Goal: Task Accomplishment & Management: Use online tool/utility

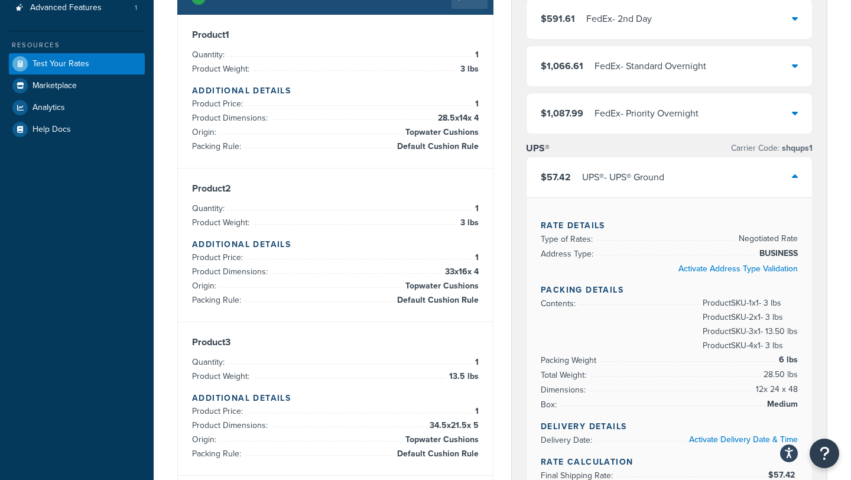
scroll to position [24, 0]
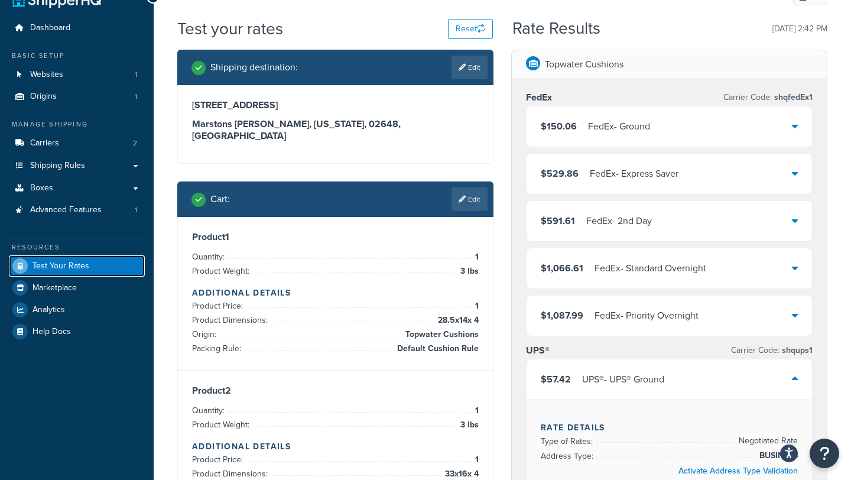
click at [107, 268] on link "Test Your Rates" at bounding box center [77, 265] width 136 height 21
click at [472, 31] on button "Reset" at bounding box center [470, 29] width 45 height 20
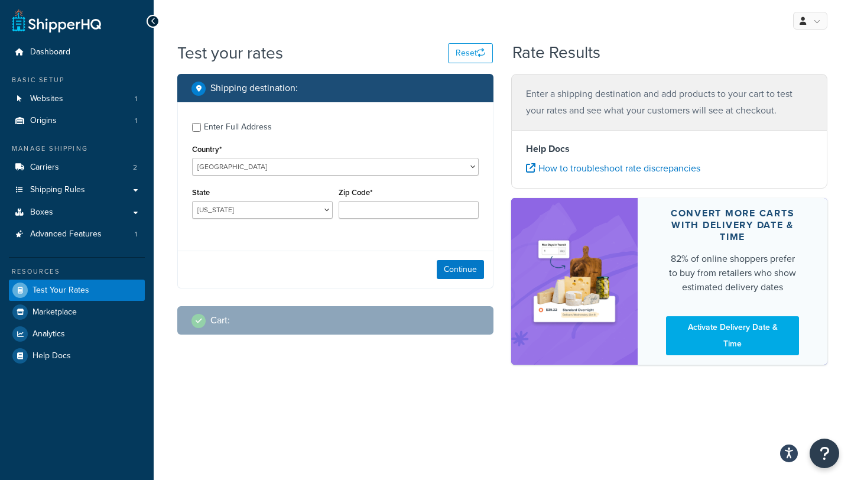
click at [252, 127] on div "Enter Full Address" at bounding box center [238, 127] width 68 height 17
click at [201, 127] on input "Enter Full Address" at bounding box center [196, 127] width 9 height 9
checkbox input "true"
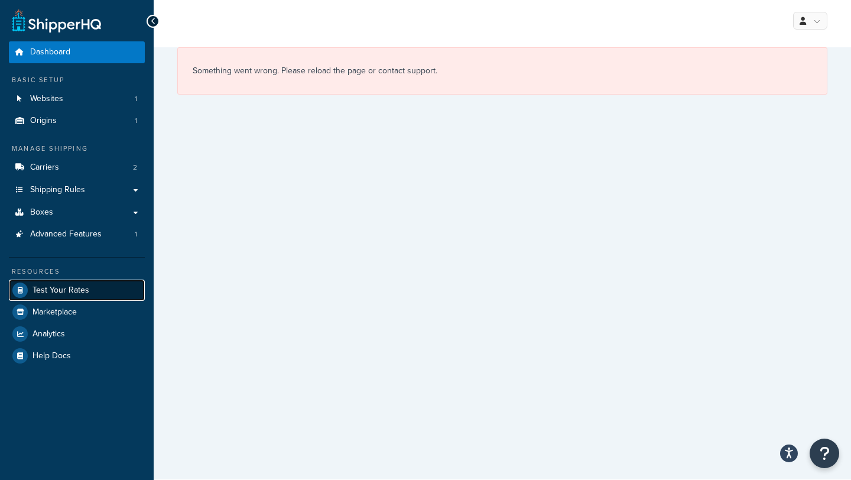
click at [66, 287] on span "Test Your Rates" at bounding box center [61, 290] width 57 height 10
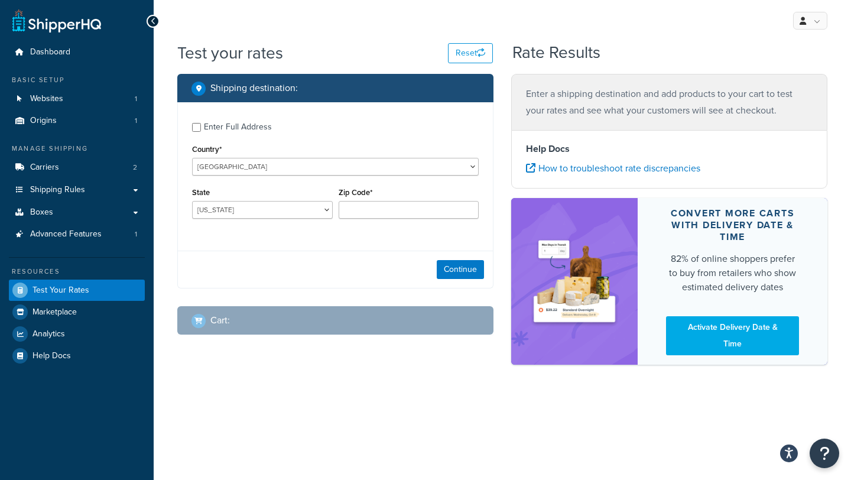
click at [218, 129] on div "Enter Full Address" at bounding box center [238, 127] width 68 height 17
click at [201, 129] on input "Enter Full Address" at bounding box center [196, 127] width 9 height 9
checkbox input "true"
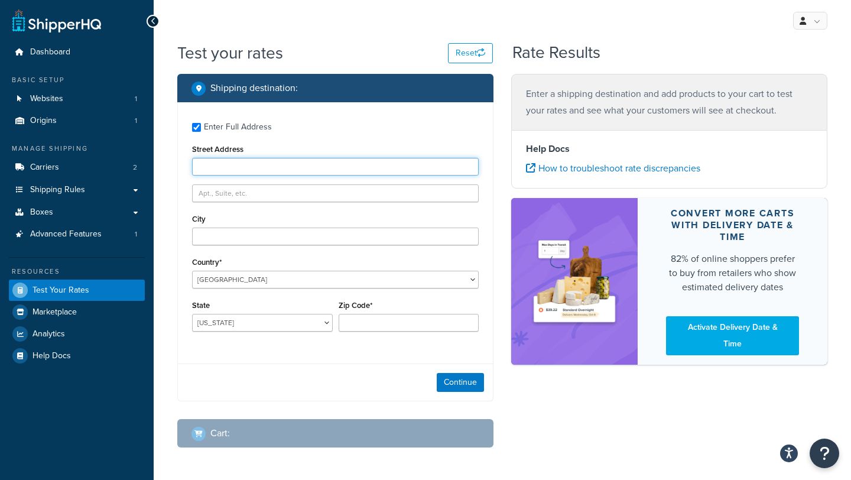
click at [322, 170] on input "Street Address" at bounding box center [335, 167] width 287 height 18
type input "[STREET_ADDRESS]"
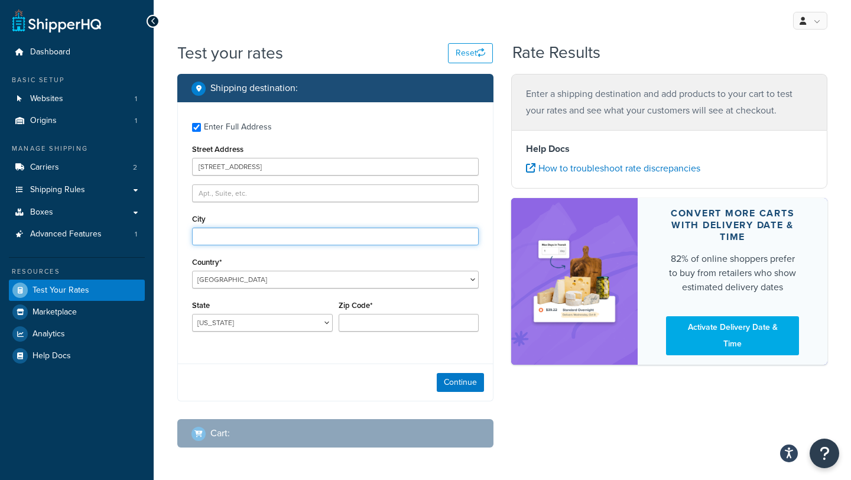
click at [262, 242] on input "City" at bounding box center [335, 237] width 287 height 18
type input "marstons [PERSON_NAME]"
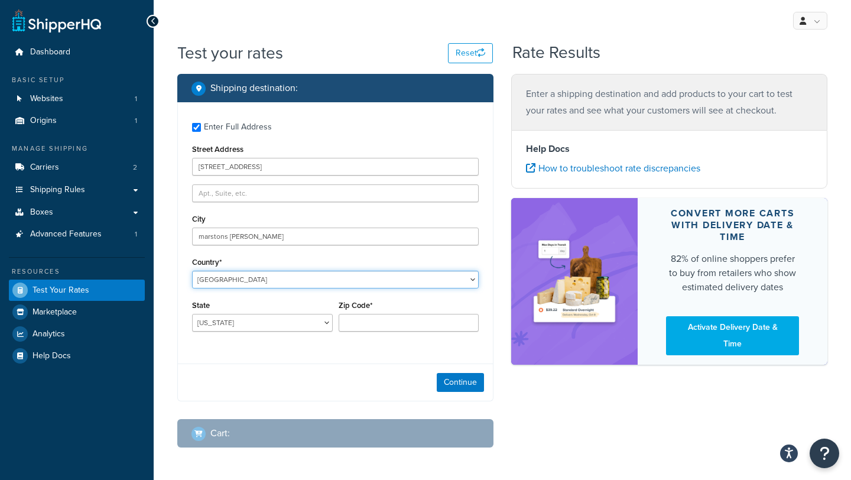
click at [242, 280] on select "[GEOGRAPHIC_DATA] [GEOGRAPHIC_DATA] [GEOGRAPHIC_DATA] [GEOGRAPHIC_DATA] [GEOGRA…" at bounding box center [335, 280] width 287 height 18
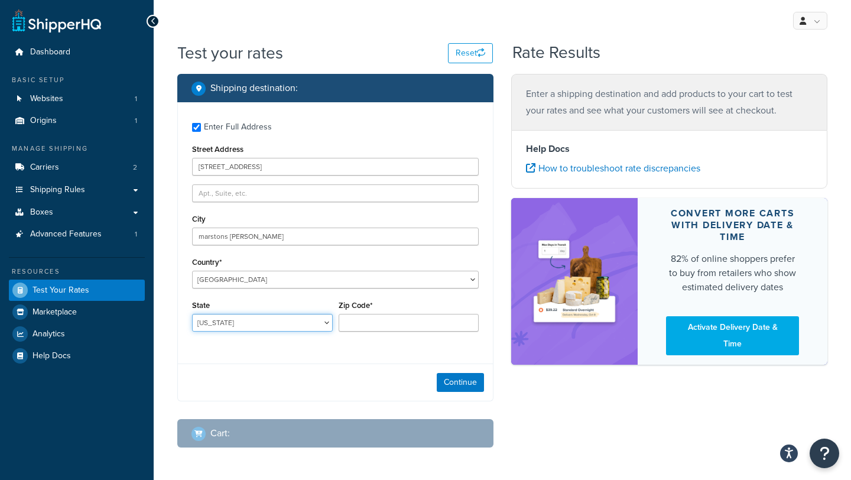
click at [268, 326] on select "[US_STATE] [US_STATE] [US_STATE] [US_STATE] [US_STATE] Armed Forces Americas Ar…" at bounding box center [262, 323] width 141 height 18
select select "MA"
click at [192, 314] on select "[US_STATE] [US_STATE] [US_STATE] [US_STATE] [US_STATE] Armed Forces Americas Ar…" at bounding box center [262, 323] width 141 height 18
click at [413, 323] on input "Zip Code*" at bounding box center [409, 323] width 141 height 18
type input "9"
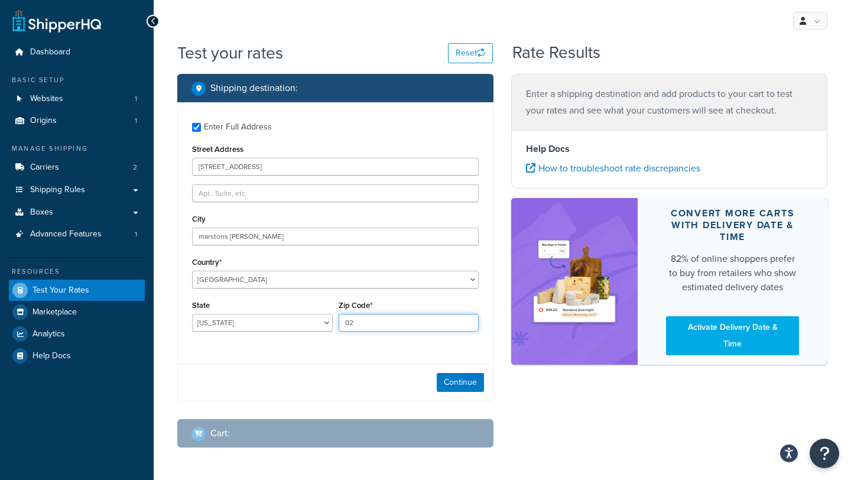
type input "02648"
click at [450, 378] on button "Continue" at bounding box center [460, 382] width 47 height 19
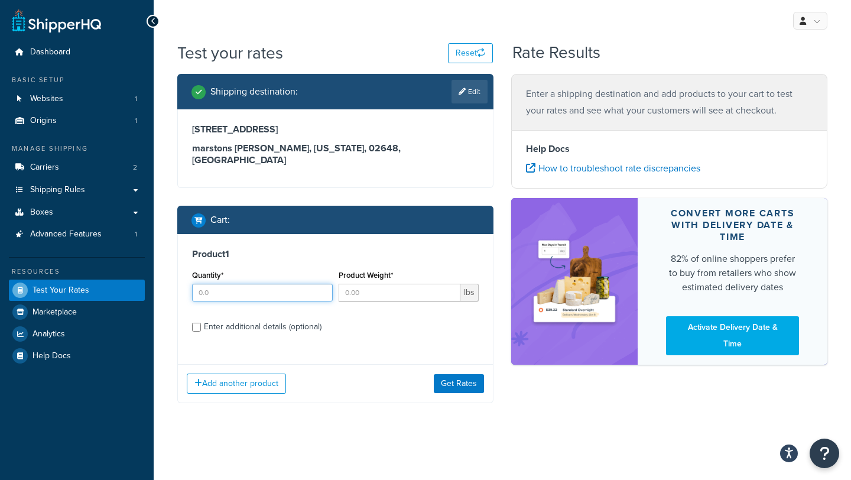
click at [285, 284] on input "Quantity*" at bounding box center [262, 293] width 141 height 18
type input "1"
click at [299, 248] on h3 "Product 1" at bounding box center [335, 254] width 287 height 12
click at [357, 287] on input "Product Weight*" at bounding box center [400, 293] width 122 height 18
type input "3"
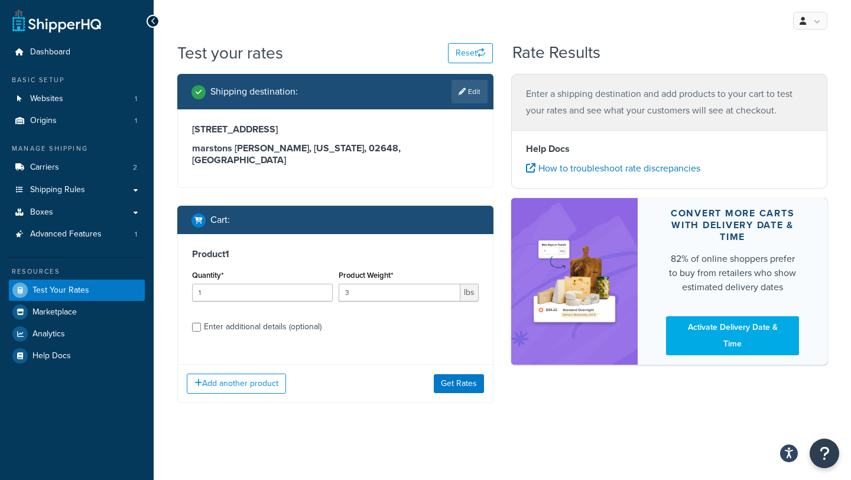
click at [352, 248] on h3 "Product 1" at bounding box center [335, 254] width 287 height 12
click at [196, 323] on input "Enter additional details (optional)" at bounding box center [196, 327] width 9 height 9
checkbox input "true"
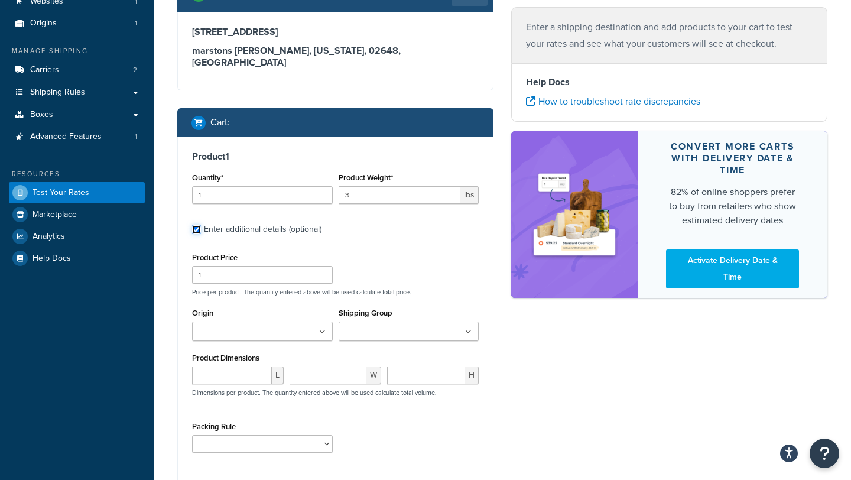
scroll to position [123, 0]
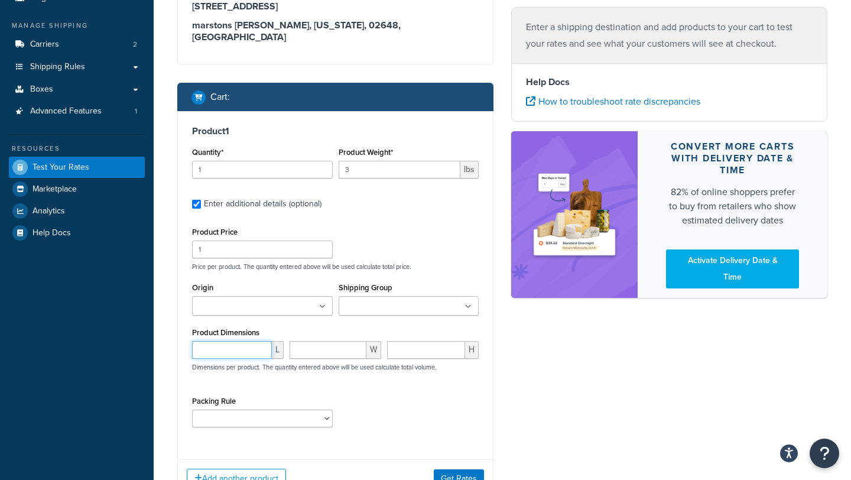
click at [245, 341] on input "number" at bounding box center [232, 350] width 80 height 18
type input "28.5"
click at [312, 341] on input "number" at bounding box center [328, 350] width 77 height 18
type input "14"
click at [430, 341] on input "number" at bounding box center [426, 350] width 78 height 18
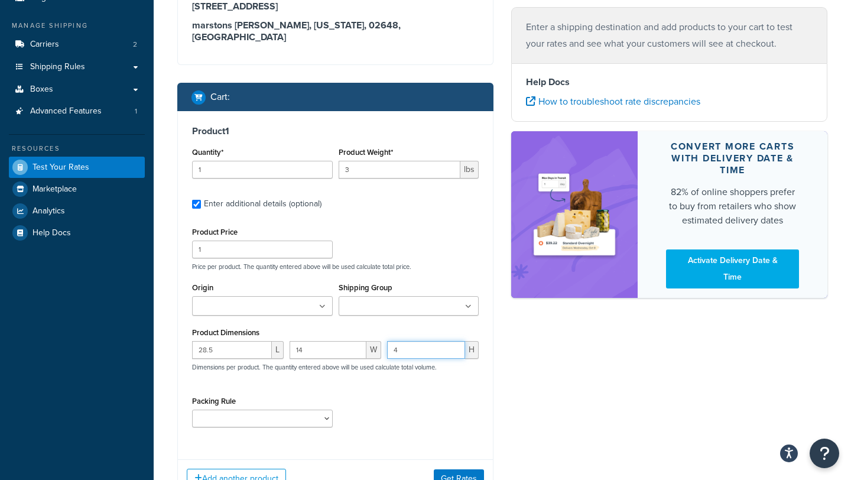
type input "4"
click at [353, 377] on div "Product Price 1 Price per product. The quantity entered above will be used calc…" at bounding box center [335, 330] width 287 height 212
click at [310, 412] on select "Default Cushion Rule" at bounding box center [262, 419] width 141 height 18
select select "86333"
click at [192, 410] on select "Default Cushion Rule" at bounding box center [262, 419] width 141 height 18
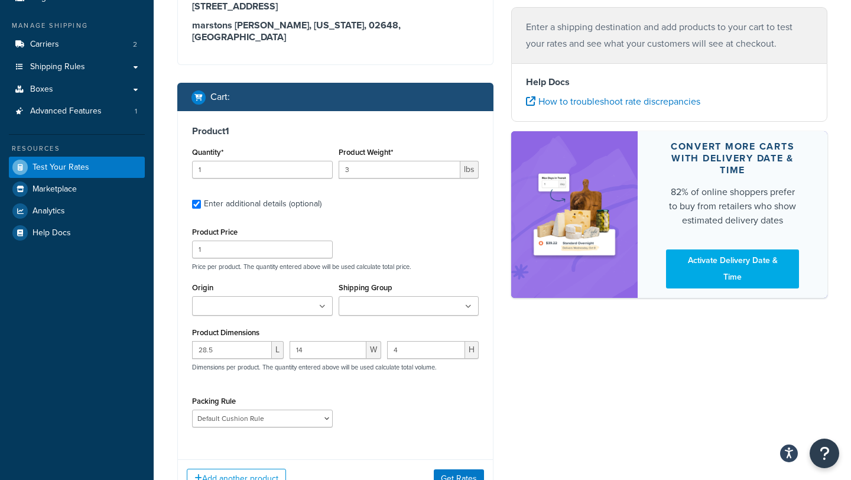
click at [313, 296] on ul at bounding box center [262, 306] width 141 height 20
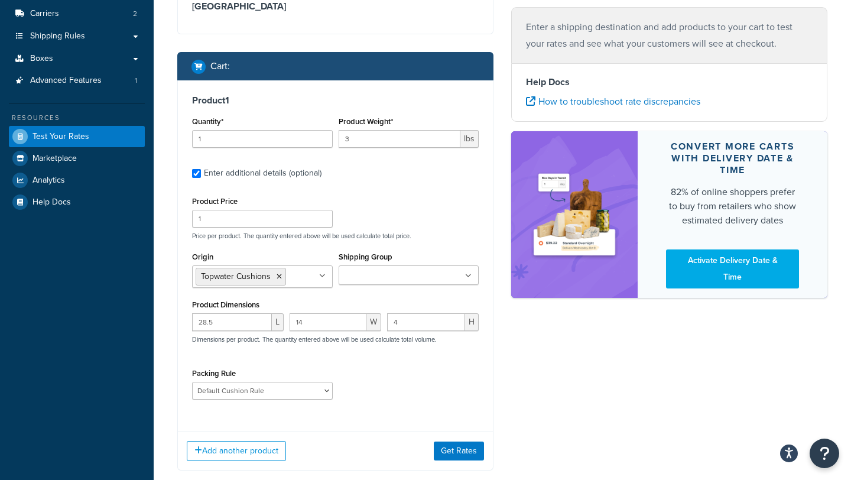
scroll to position [196, 0]
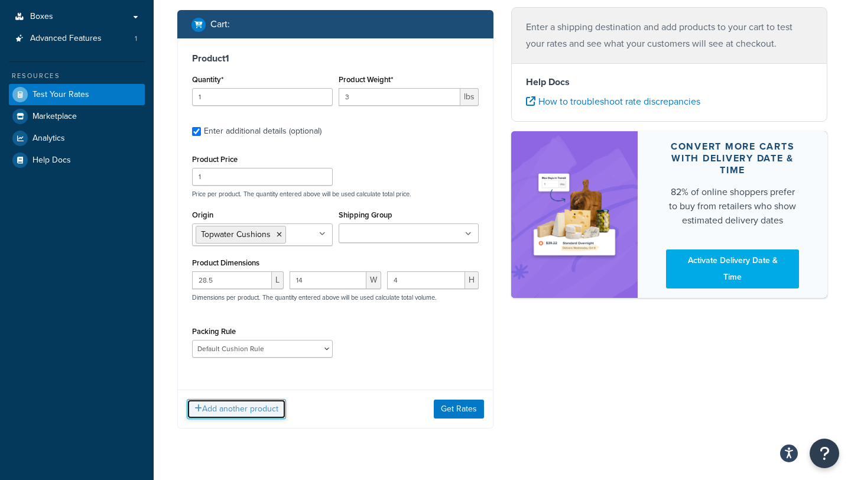
click at [262, 399] on button "Add another product" at bounding box center [236, 409] width 99 height 20
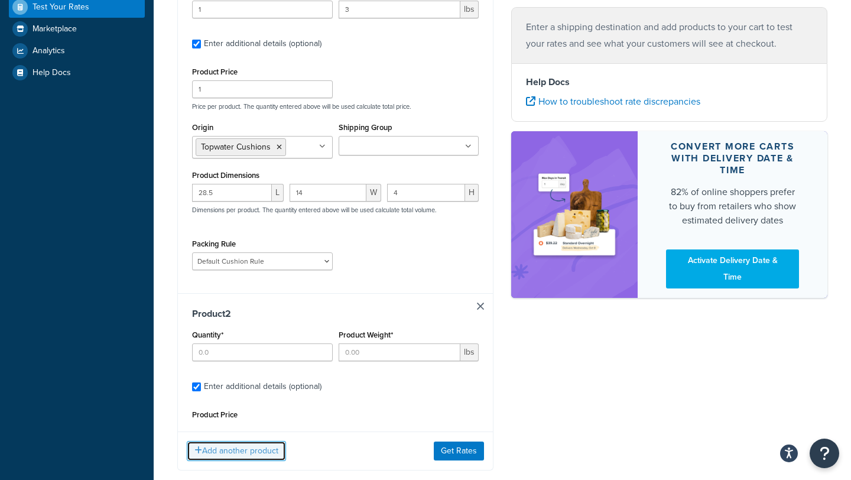
scroll to position [285, 0]
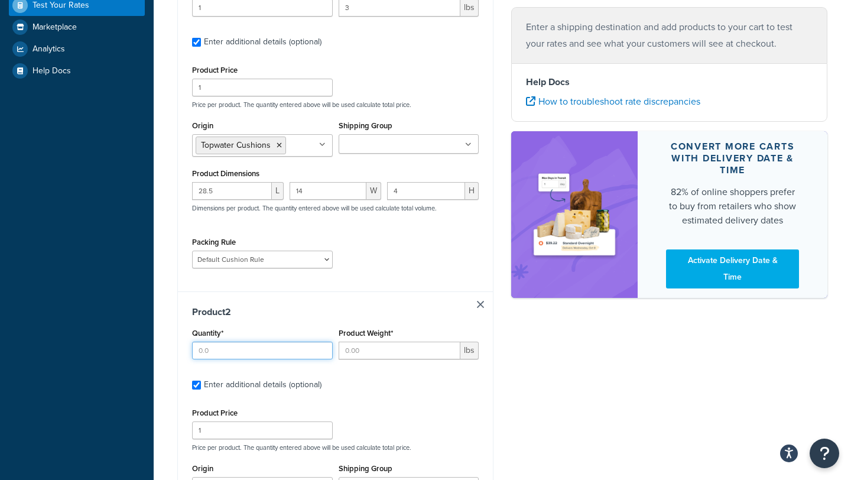
click at [264, 343] on input "Quantity*" at bounding box center [262, 351] width 141 height 18
type input "1"
click at [355, 342] on input "Product Weight*" at bounding box center [400, 351] width 122 height 18
type input "4"
type input "3"
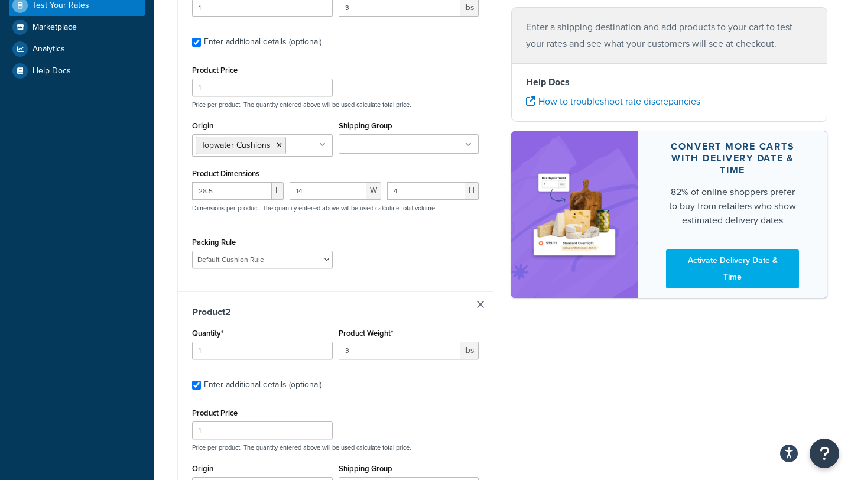
click at [394, 277] on div "Product 1 Quantity* 1 Product Weight* 3 lbs Enter additional details (optional)…" at bounding box center [335, 120] width 315 height 342
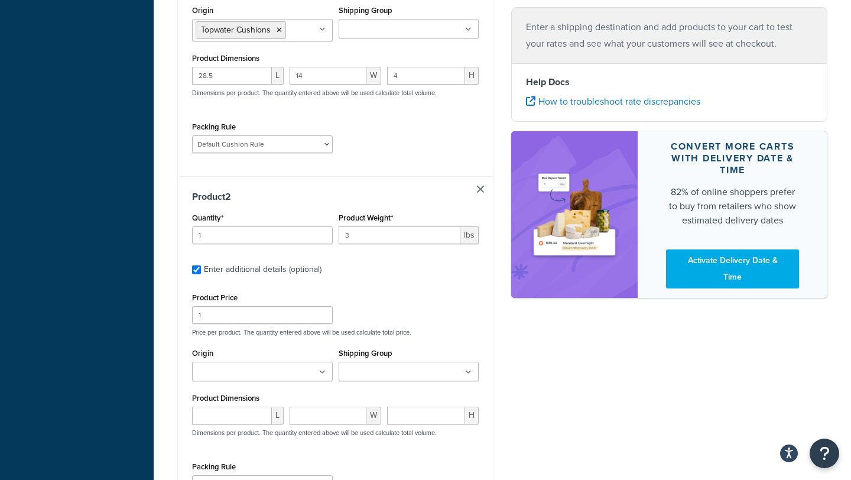
scroll to position [443, 0]
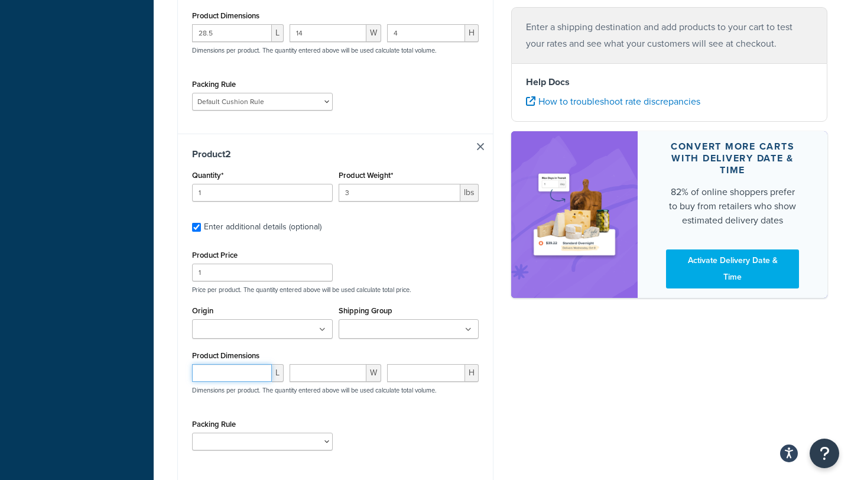
click at [231, 364] on input "number" at bounding box center [232, 373] width 80 height 18
type input "33"
click at [333, 364] on input "number" at bounding box center [328, 373] width 77 height 18
type input "16"
click at [410, 364] on input "number" at bounding box center [426, 373] width 78 height 18
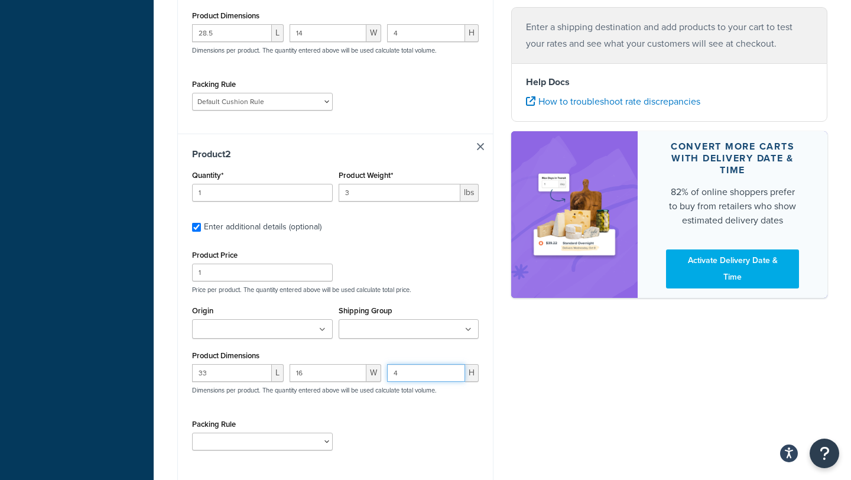
type input "4"
click at [375, 348] on div "Product Dimensions 33 L 16 W 4 H Dimensions per product. The quantity entered a…" at bounding box center [335, 378] width 287 height 60
click at [290, 323] on ul at bounding box center [262, 329] width 141 height 20
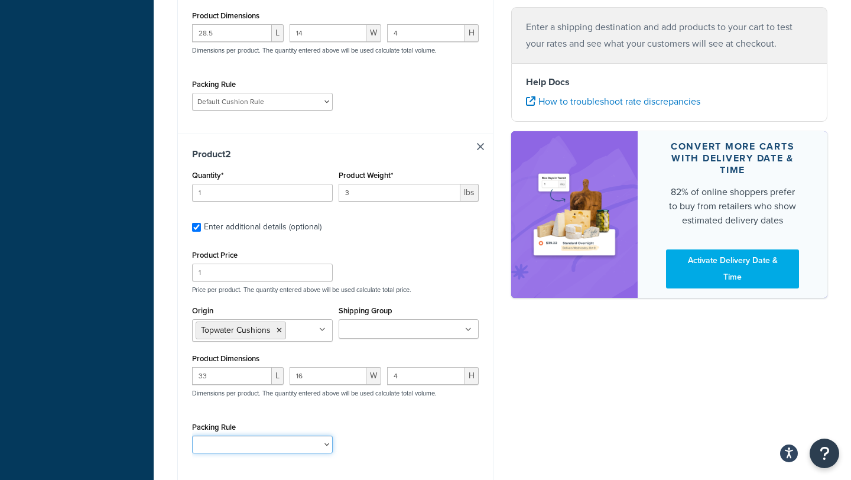
click at [280, 436] on select "Default Cushion Rule" at bounding box center [262, 445] width 141 height 18
select select "86333"
click at [192, 436] on select "Default Cushion Rule" at bounding box center [262, 445] width 141 height 18
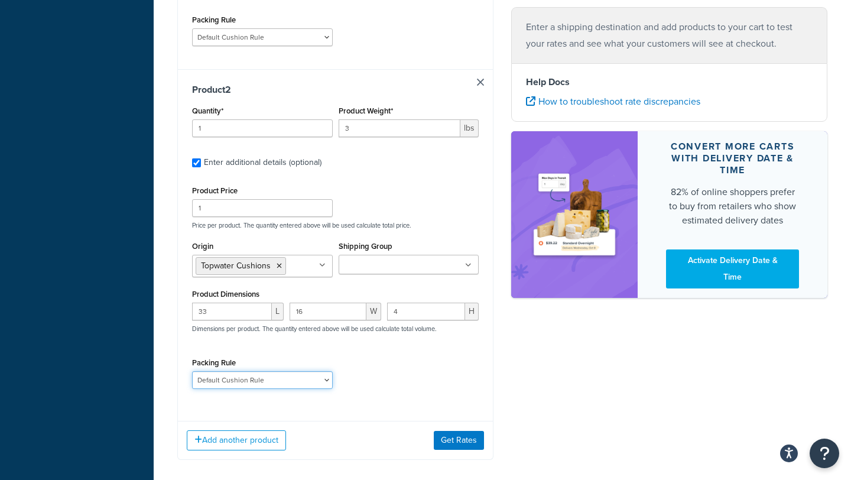
scroll to position [518, 0]
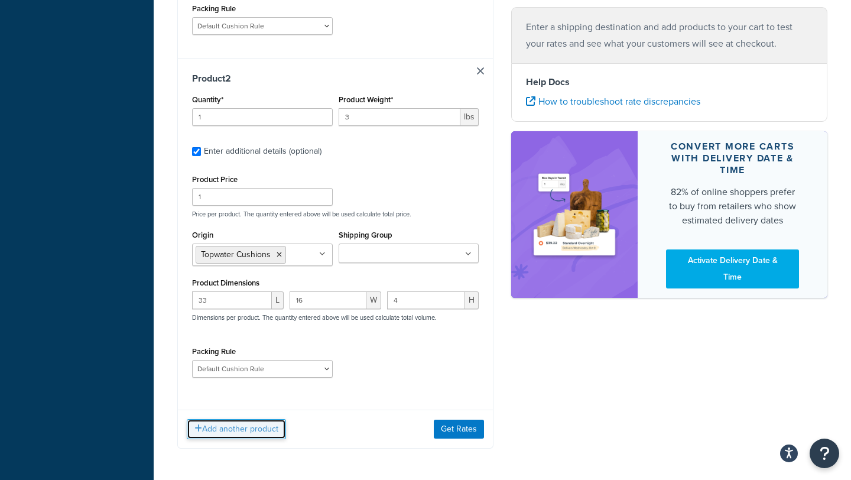
click at [258, 422] on button "Add another product" at bounding box center [236, 429] width 99 height 20
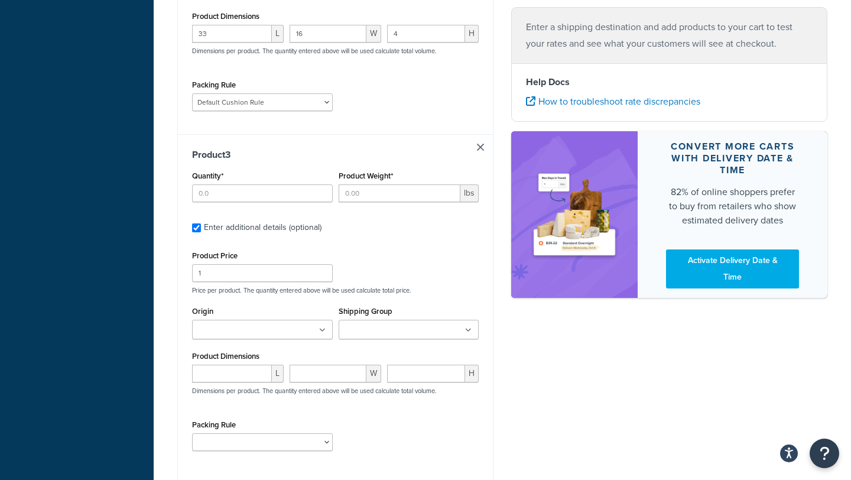
scroll to position [786, 0]
click at [226, 364] on input "number" at bounding box center [232, 373] width 80 height 18
type input "34.5"
click at [304, 364] on input "number" at bounding box center [328, 373] width 77 height 18
type input "21.5"
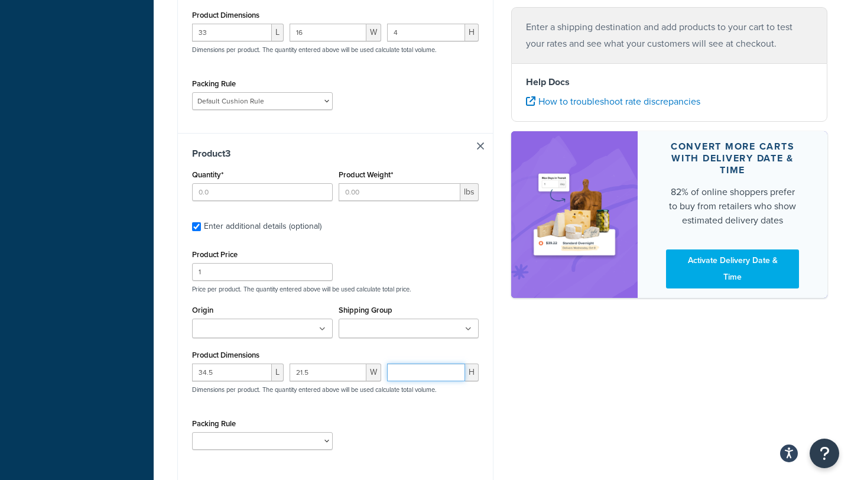
click at [404, 364] on input "number" at bounding box center [426, 373] width 78 height 18
type input "5"
click at [397, 337] on div "Shipping Group Large Medium Small" at bounding box center [409, 324] width 147 height 45
click at [360, 183] on input "Product Weight*" at bounding box center [400, 192] width 122 height 18
type input "13.5"
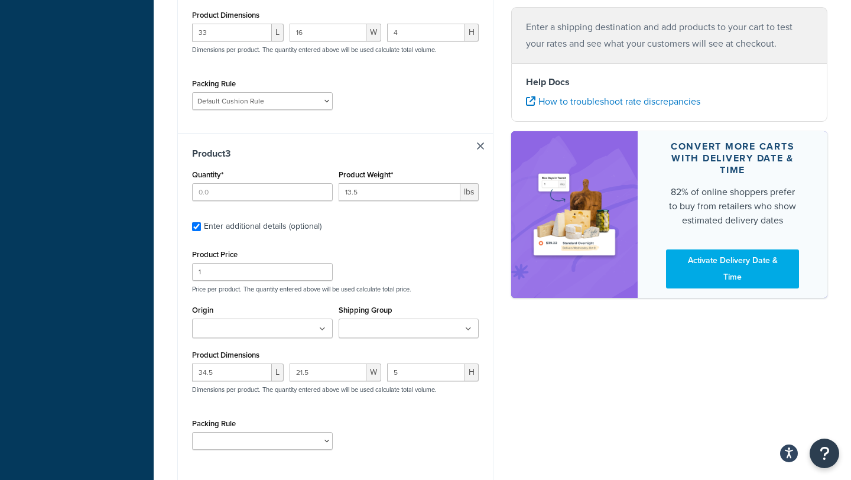
click at [362, 202] on div "Product 3 Quantity* Product Weight* 13.5 lbs Enter additional details (optional…" at bounding box center [335, 303] width 315 height 340
click at [288, 322] on ul at bounding box center [262, 329] width 141 height 20
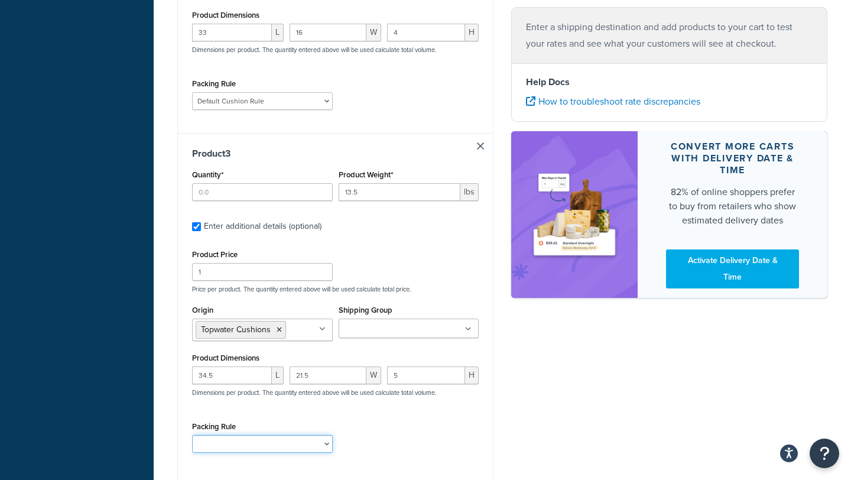
click at [265, 435] on select "Default Cushion Rule" at bounding box center [262, 444] width 141 height 18
select select "86333"
click at [192, 435] on select "Default Cushion Rule" at bounding box center [262, 444] width 141 height 18
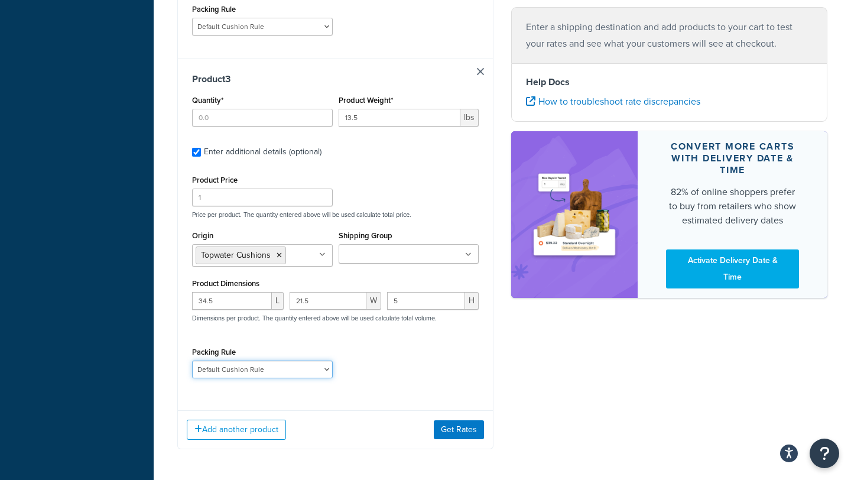
scroll to position [863, 0]
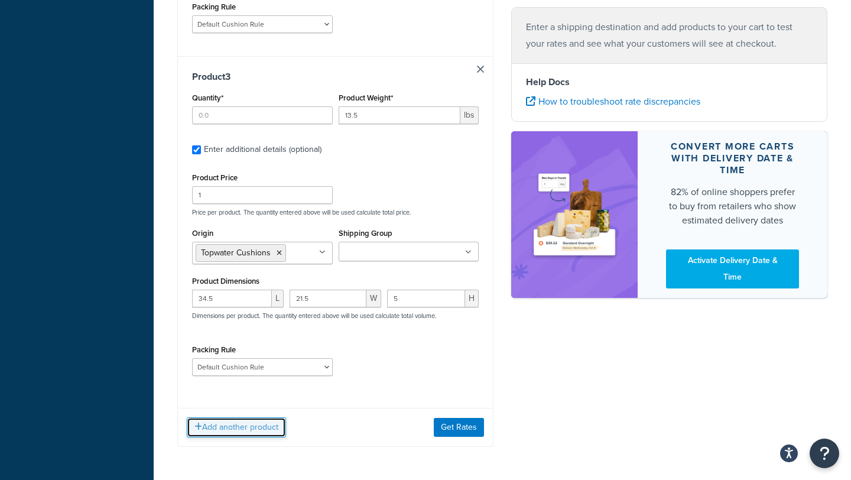
click at [255, 419] on button "Add another product" at bounding box center [236, 427] width 99 height 20
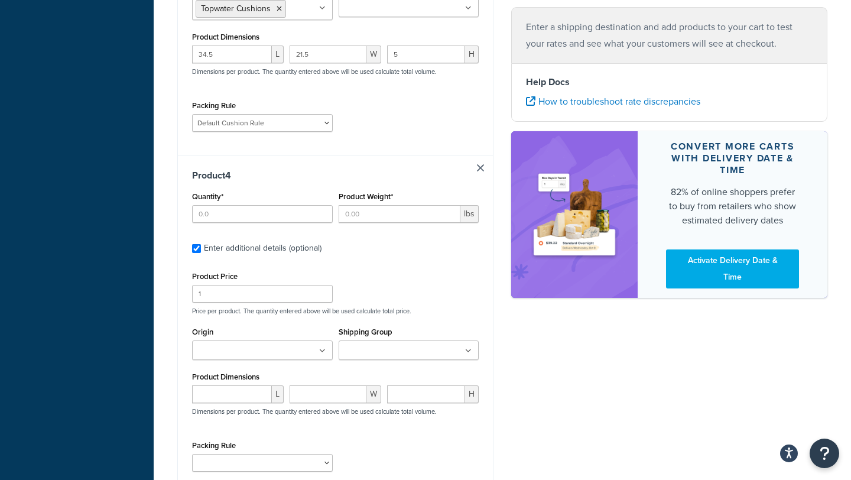
scroll to position [1110, 0]
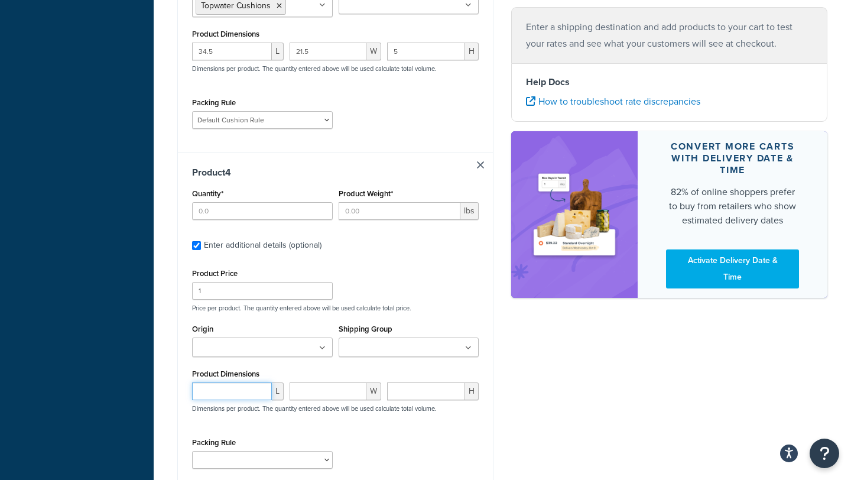
click at [236, 382] on input "number" at bounding box center [232, 391] width 80 height 18
type input "41"
click at [320, 382] on input "number" at bounding box center [328, 391] width 77 height 18
type input "9"
click at [398, 382] on input "number" at bounding box center [426, 391] width 78 height 18
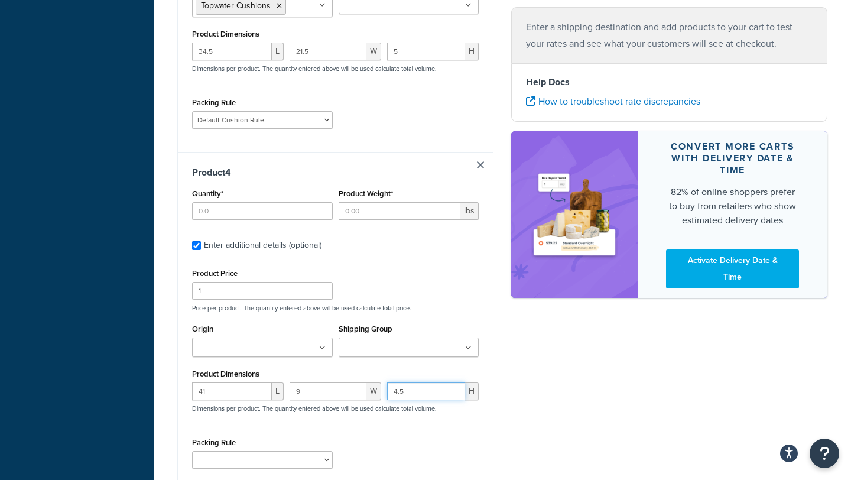
type input "4.5"
click at [416, 366] on div "Product Dimensions 41 L 9 W 4.5 H Dimensions per product. The quantity entered …" at bounding box center [335, 396] width 287 height 60
click at [298, 344] on ul at bounding box center [262, 348] width 141 height 20
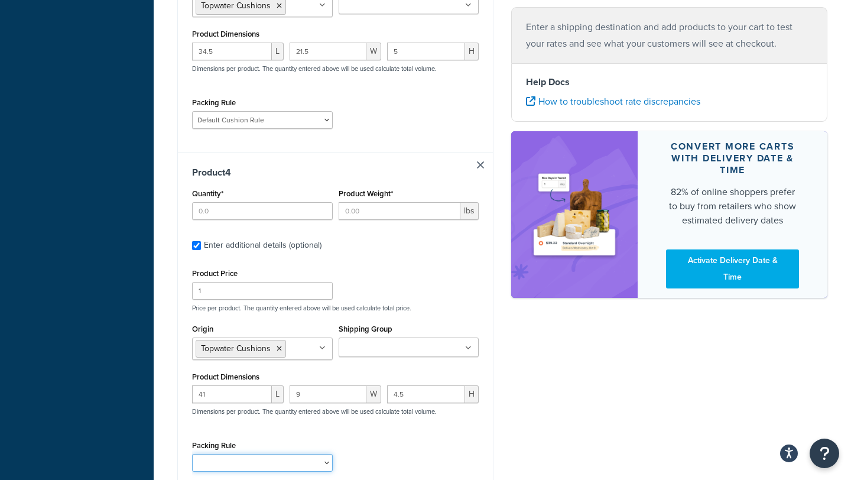
click at [271, 454] on select "Default Cushion Rule" at bounding box center [262, 463] width 141 height 18
select select "86333"
click at [192, 454] on select "Default Cushion Rule" at bounding box center [262, 463] width 141 height 18
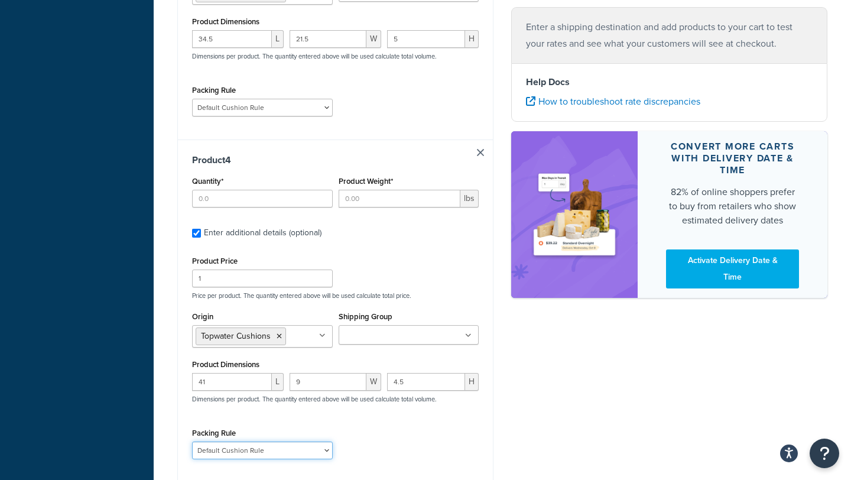
scroll to position [1126, 0]
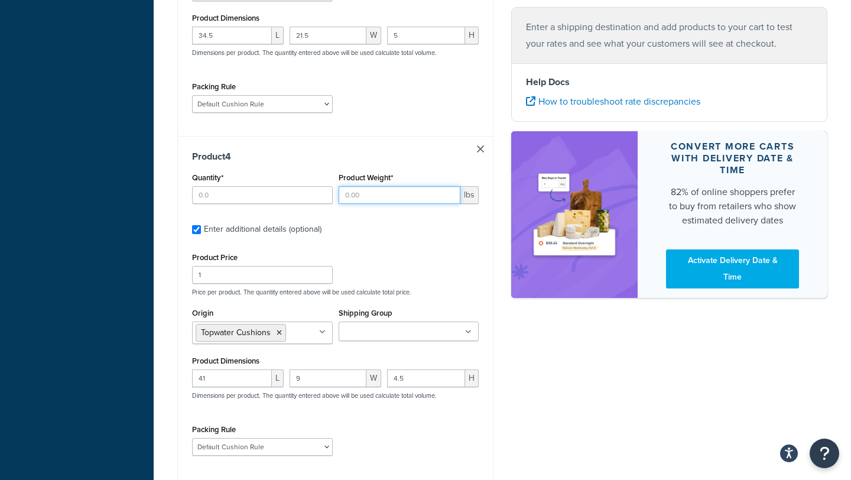
click at [364, 189] on input "Product Weight*" at bounding box center [400, 195] width 122 height 18
type input "3"
click at [392, 219] on label "Enter additional details (optional)" at bounding box center [341, 228] width 275 height 19
click at [201, 225] on input "Enter additional details (optional)" at bounding box center [196, 229] width 9 height 9
checkbox input "false"
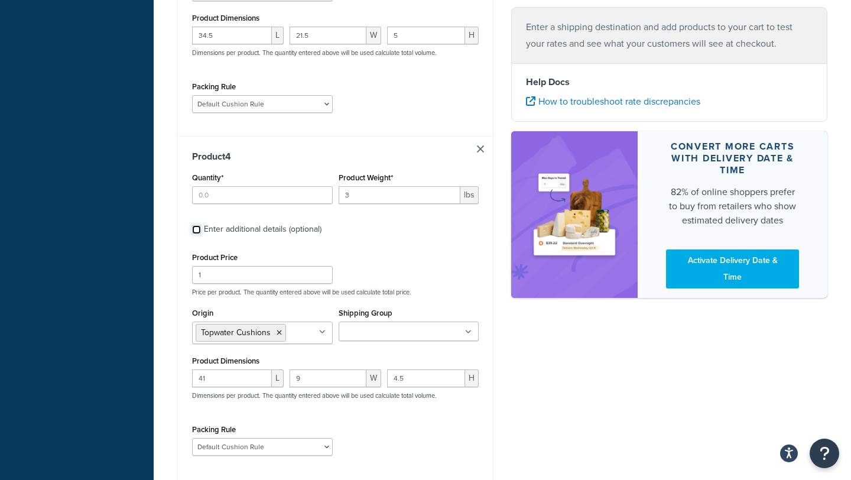
checkbox input "false"
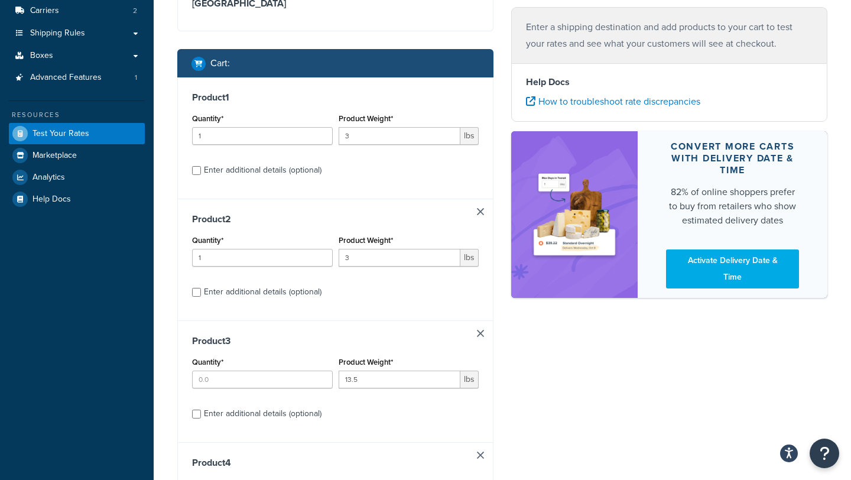
scroll to position [355, 0]
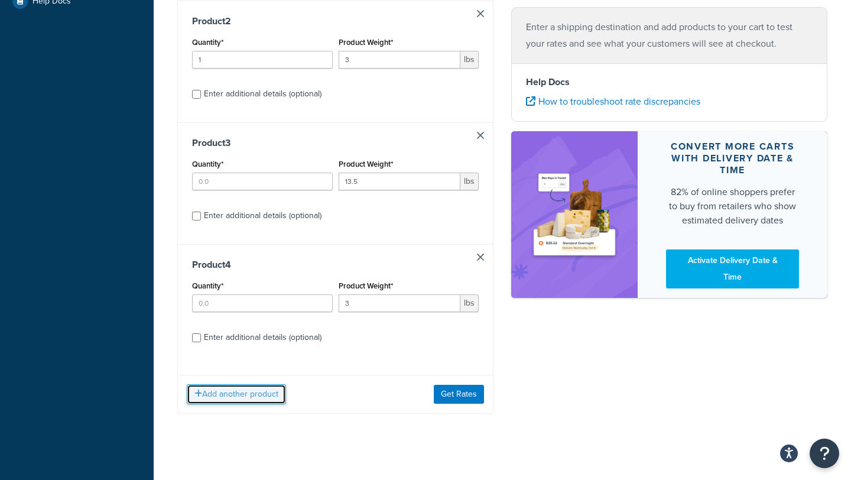
click at [258, 384] on button "Add another product" at bounding box center [236, 394] width 99 height 20
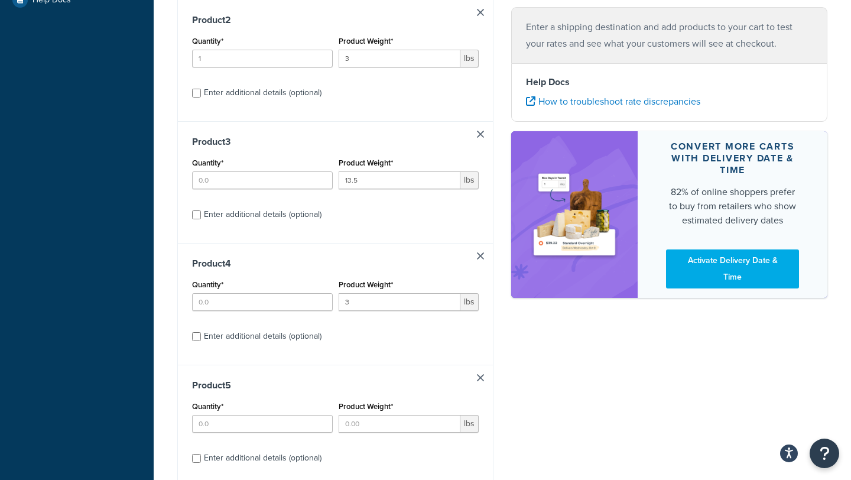
scroll to position [354, 0]
click at [244, 330] on div "Enter additional details (optional)" at bounding box center [263, 338] width 118 height 17
click at [201, 334] on input "Enter additional details (optional)" at bounding box center [196, 338] width 9 height 9
checkbox input "true"
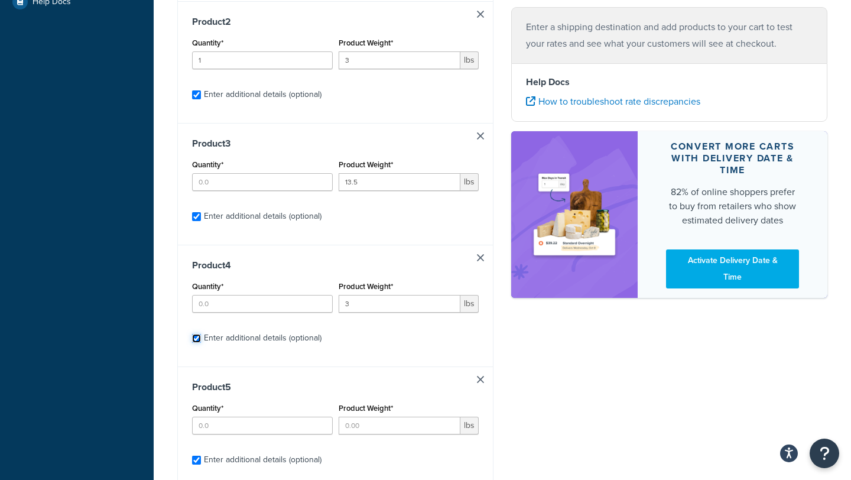
checkbox input "true"
select select "86333"
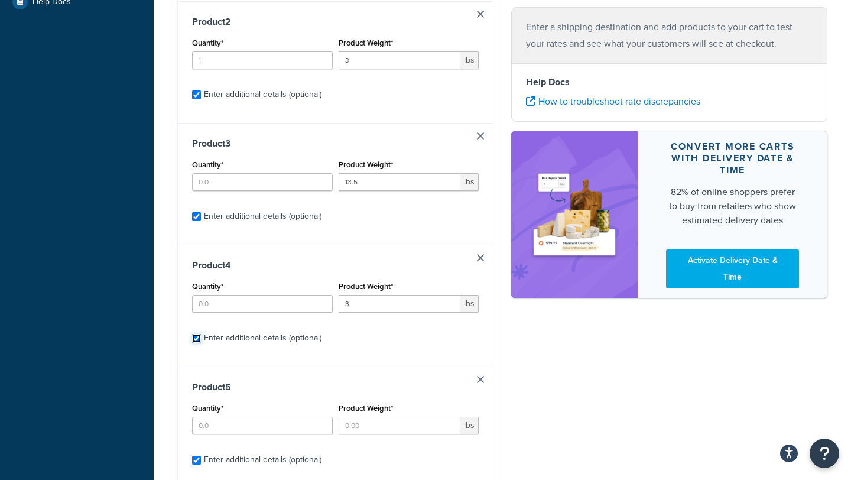
select select "86333"
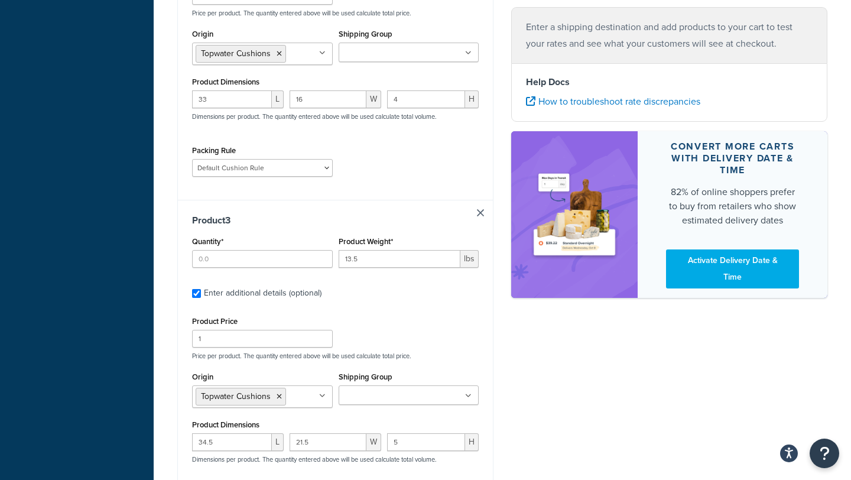
scroll to position [618, 0]
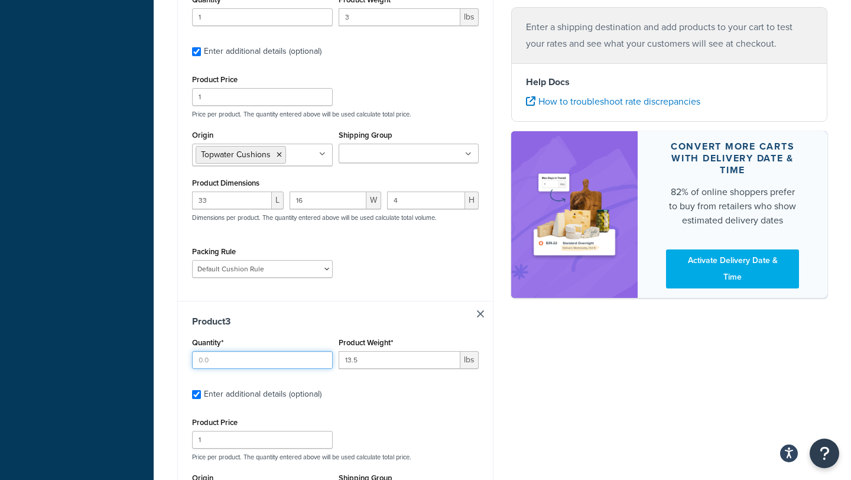
click at [214, 351] on input "Quantity*" at bounding box center [262, 360] width 141 height 18
type input "1"
click at [247, 301] on div "Product 3 Quantity* 1 Product Weight* 13.5 lbs Enter additional details (option…" at bounding box center [335, 472] width 315 height 343
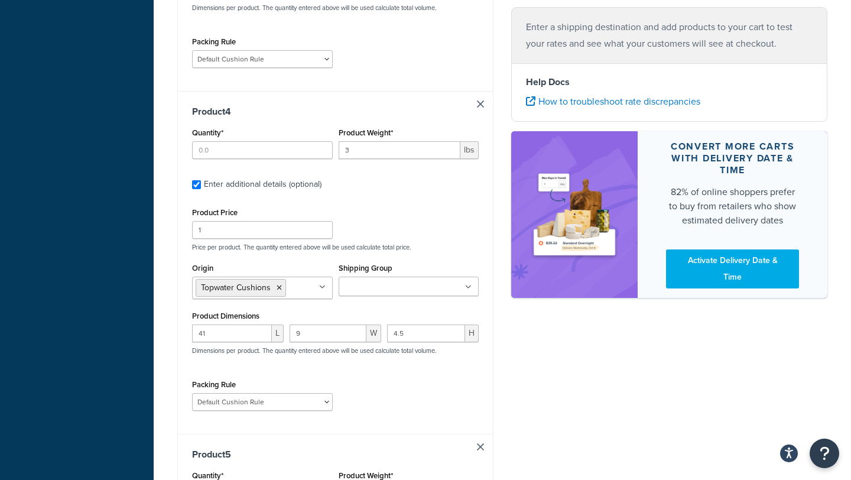
scroll to position [1237, 0]
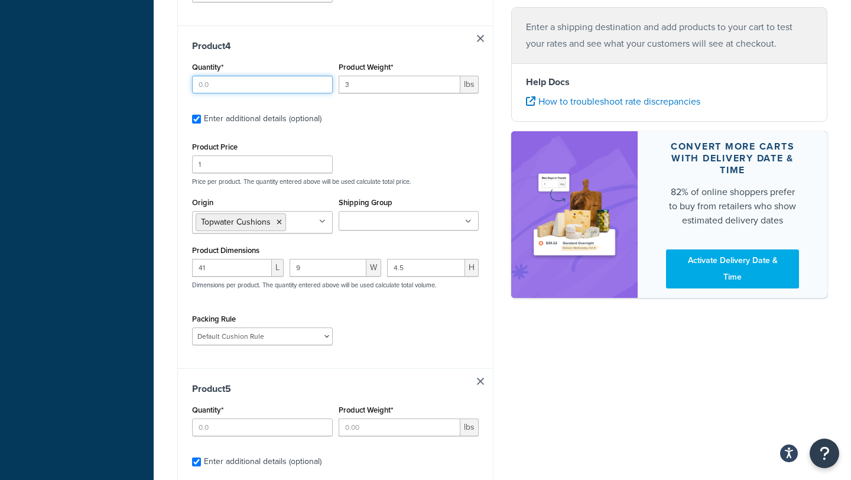
click at [206, 76] on input "Quantity*" at bounding box center [262, 85] width 141 height 18
type input "1"
click at [268, 98] on div "Product 4 Quantity* 1 Product Weight* 3 lbs Enter additional details (optional)…" at bounding box center [335, 196] width 315 height 343
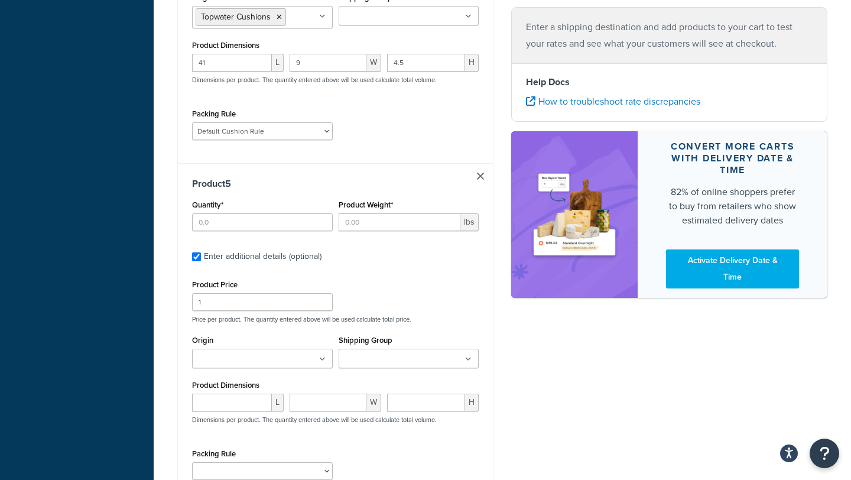
scroll to position [1519, 0]
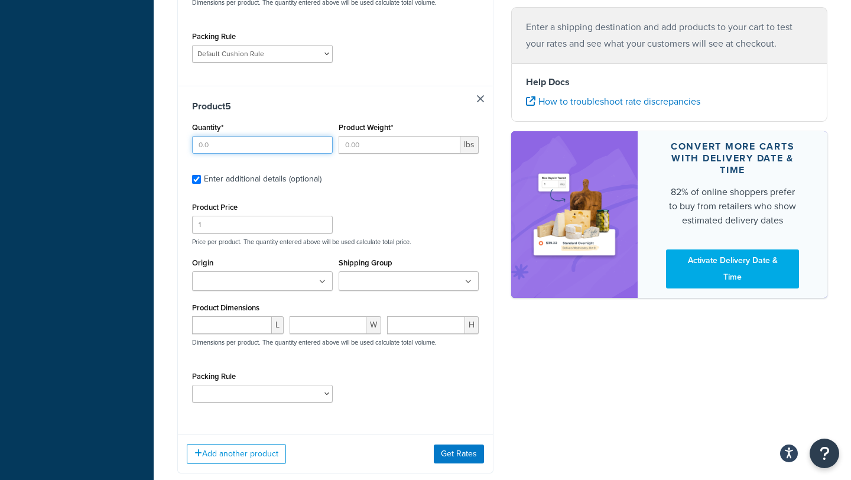
click at [294, 141] on input "Quantity*" at bounding box center [262, 145] width 141 height 18
type input "1"
click at [232, 316] on input "number" at bounding box center [232, 325] width 80 height 18
type input "53"
click at [329, 316] on input "number" at bounding box center [328, 325] width 77 height 18
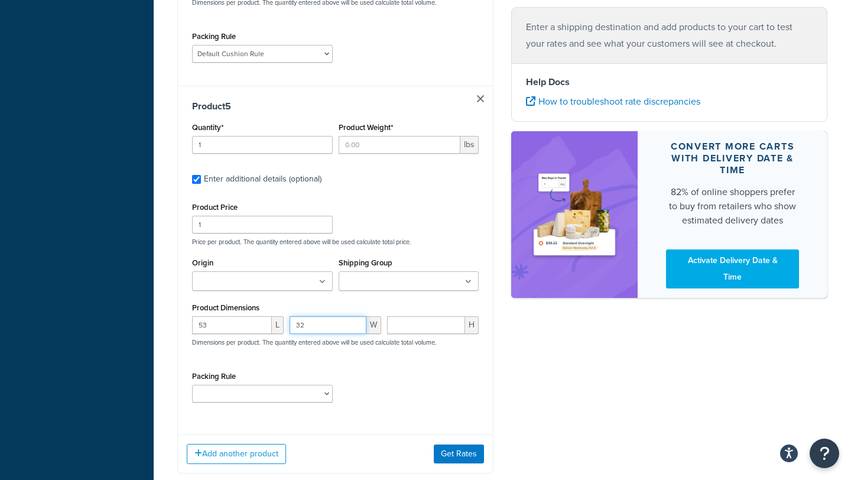
type input "32"
click at [390, 316] on input "number" at bounding box center [426, 325] width 78 height 18
type input "3"
click at [359, 300] on div "Product Dimensions 53 L 32 W 3 H Dimensions per product. The quantity entered a…" at bounding box center [335, 330] width 287 height 60
click at [361, 126] on div "Product Weight* lbs" at bounding box center [409, 136] width 141 height 34
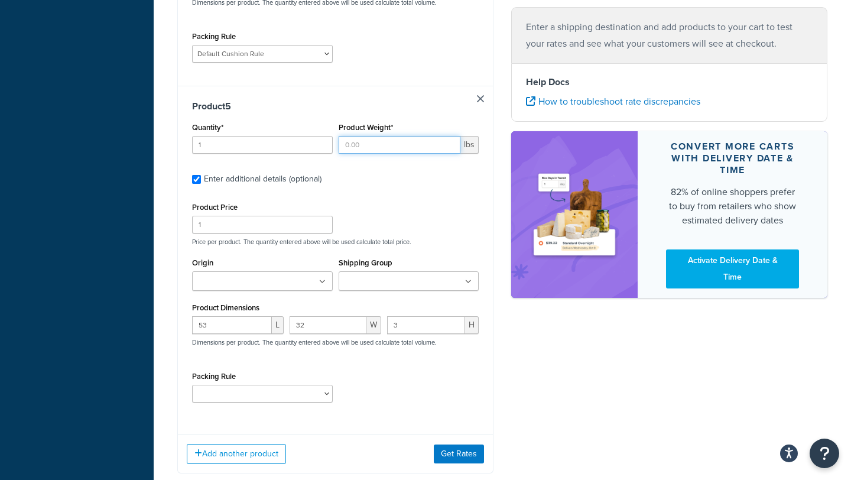
click at [361, 136] on input "Product Weight*" at bounding box center [400, 145] width 122 height 18
type input "6.5"
click at [307, 277] on ul at bounding box center [262, 281] width 141 height 20
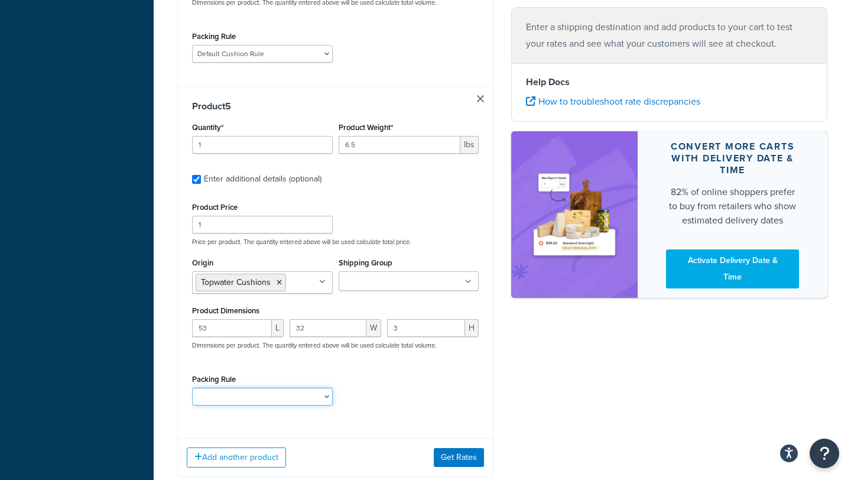
click at [290, 394] on select "Default Cushion Rule" at bounding box center [262, 397] width 141 height 18
select select "86333"
click at [192, 388] on select "Default Cushion Rule" at bounding box center [262, 397] width 141 height 18
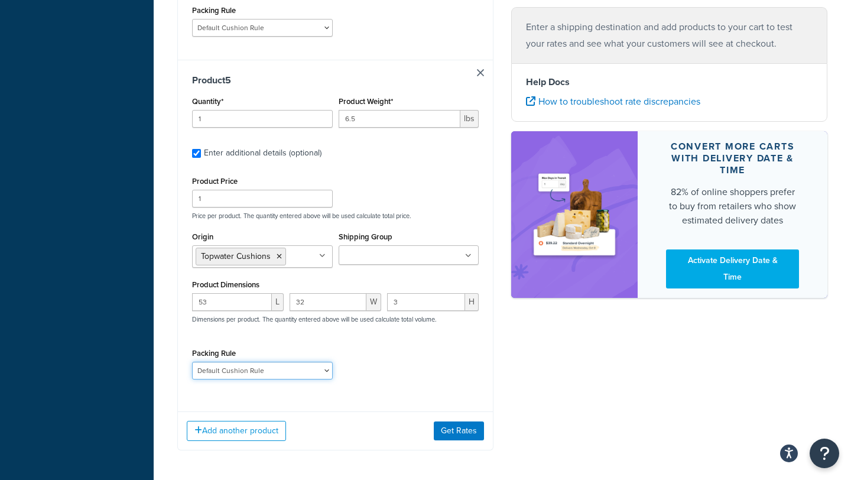
scroll to position [1540, 0]
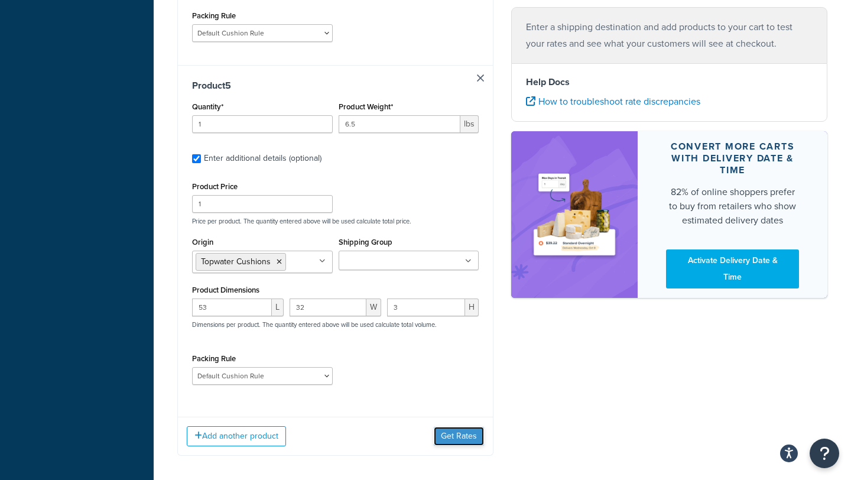
click at [467, 431] on button "Get Rates" at bounding box center [459, 436] width 50 height 19
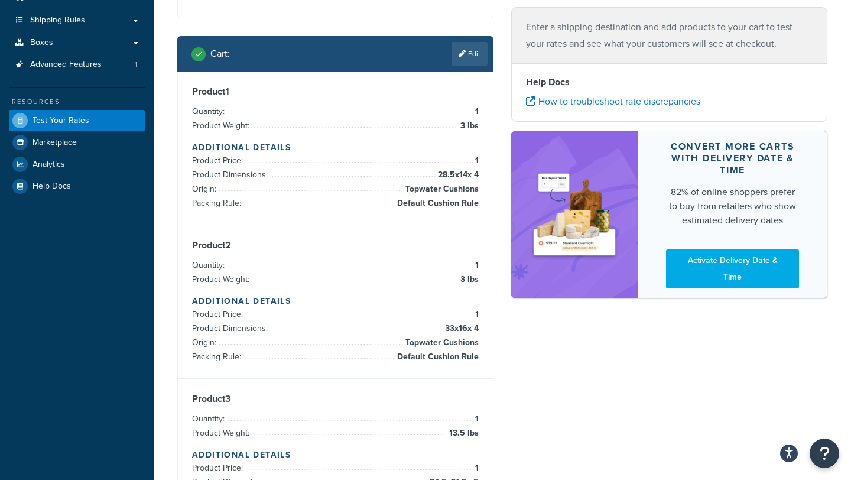
scroll to position [0, 0]
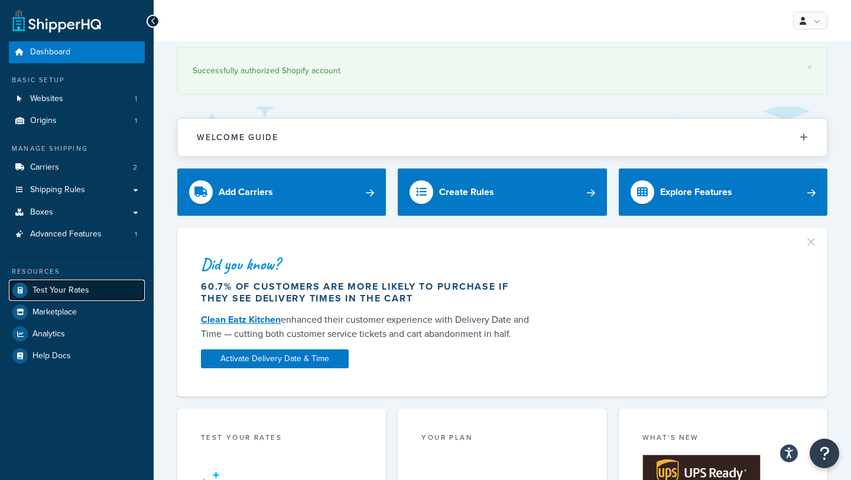
click at [82, 288] on span "Test Your Rates" at bounding box center [61, 290] width 57 height 10
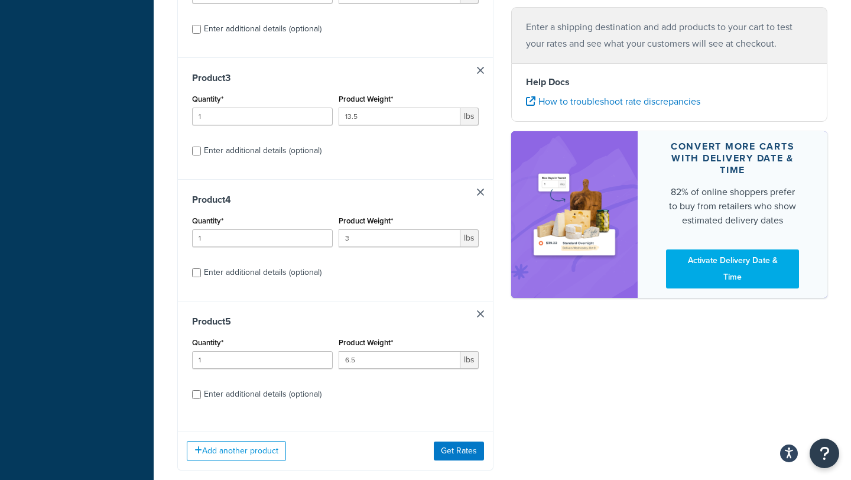
scroll to position [477, 0]
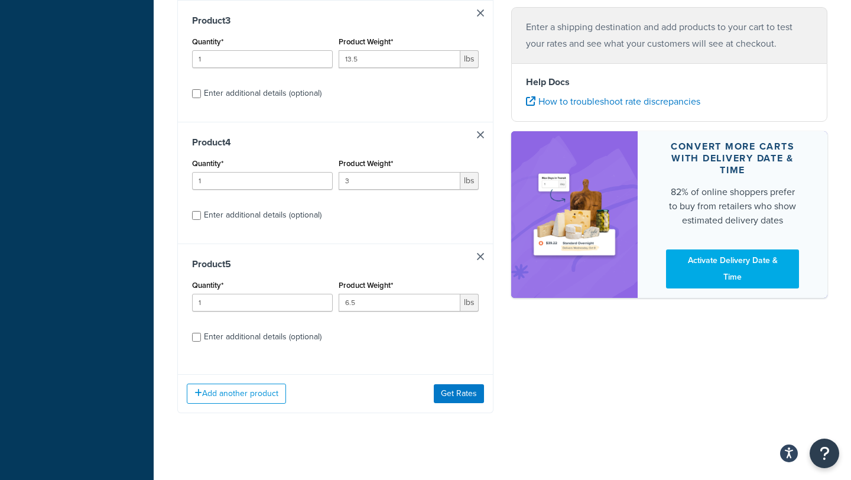
click at [317, 329] on div "Enter additional details (optional)" at bounding box center [263, 337] width 118 height 17
click at [201, 333] on input "Enter additional details (optional)" at bounding box center [196, 337] width 9 height 9
checkbox input "true"
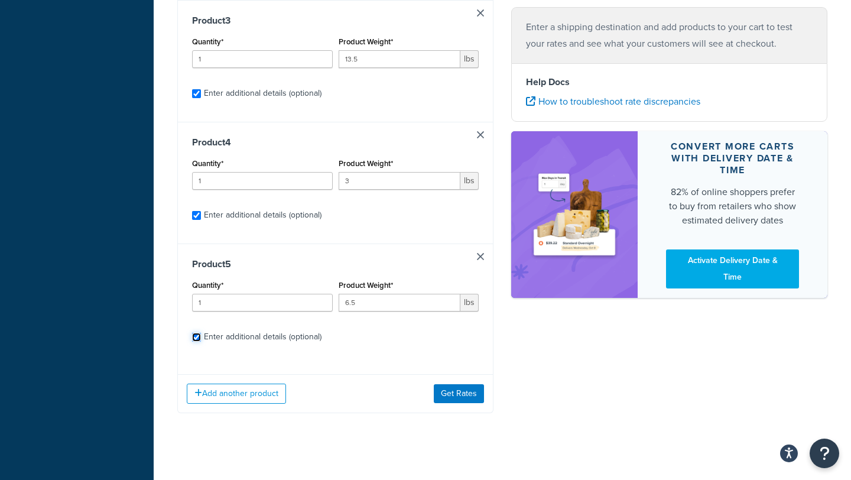
checkbox input "true"
select select "86333"
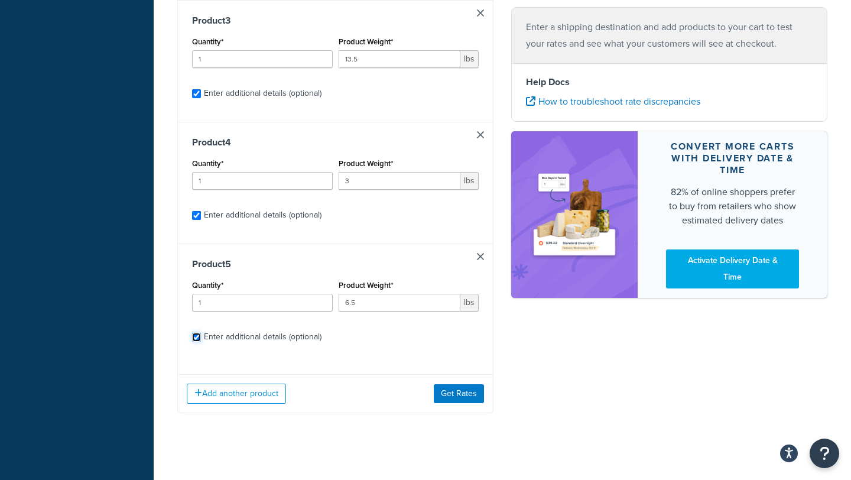
select select "86333"
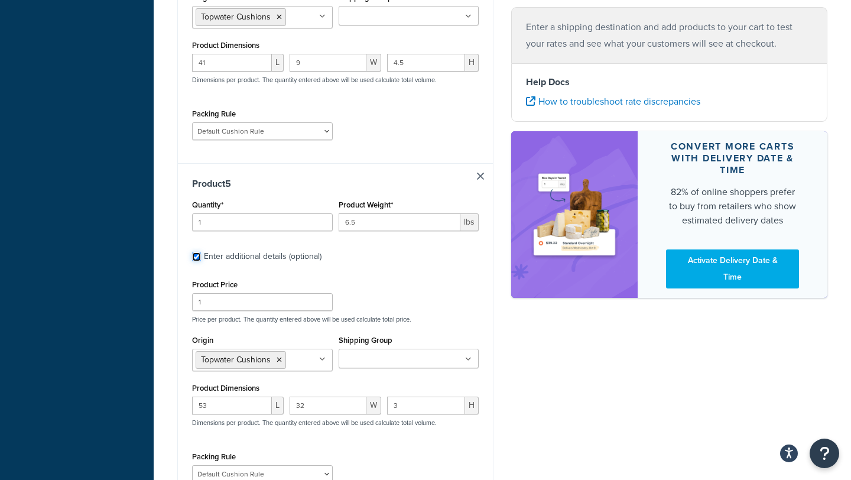
scroll to position [1586, 0]
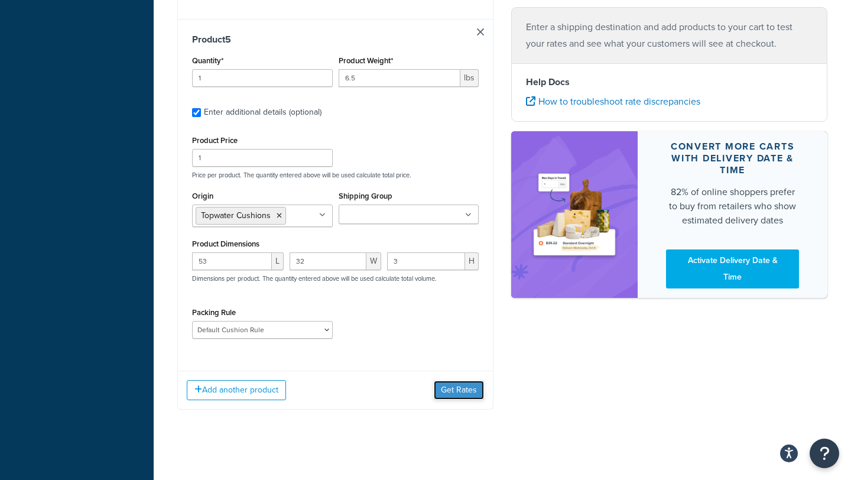
click at [460, 381] on button "Get Rates" at bounding box center [459, 390] width 50 height 19
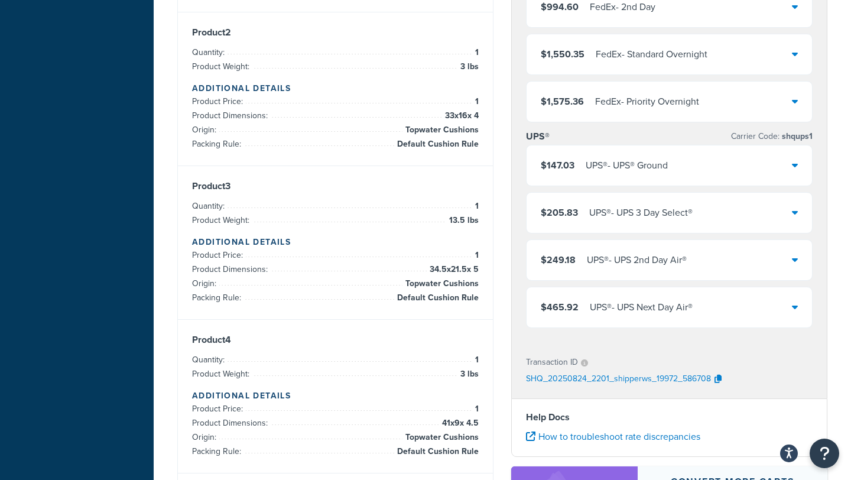
scroll to position [390, 0]
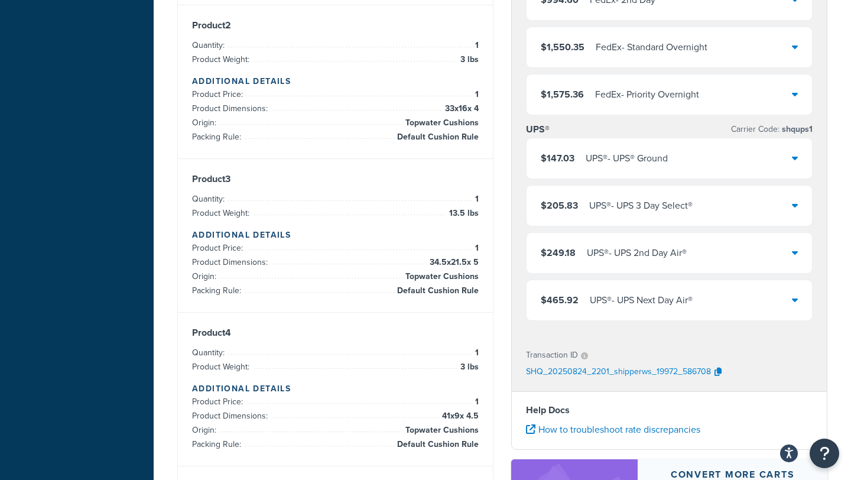
click at [790, 150] on div "$147.03 UPS® - UPS® Ground" at bounding box center [669, 158] width 285 height 40
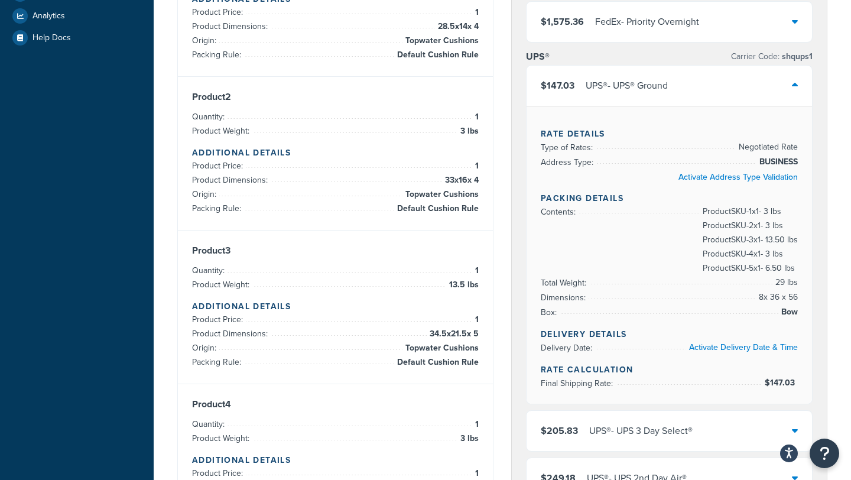
scroll to position [320, 0]
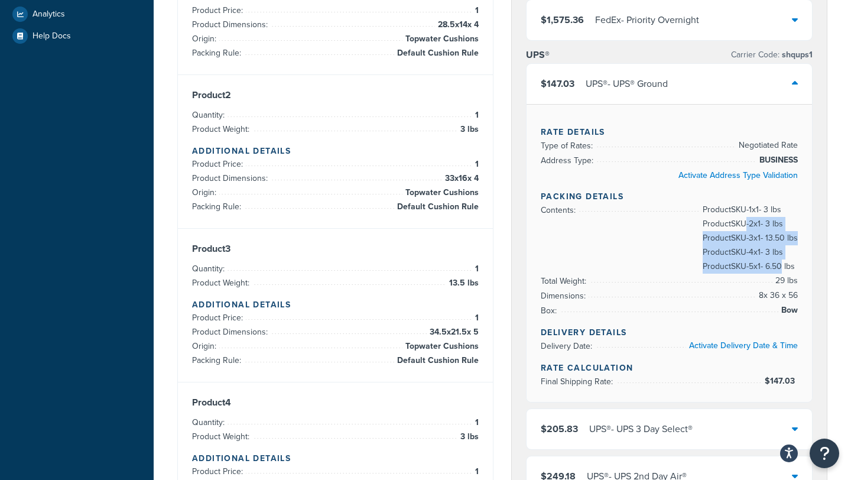
drag, startPoint x: 742, startPoint y: 219, endPoint x: 781, endPoint y: 266, distance: 61.3
click at [781, 266] on span "Product SKU-1 x 1 - 3 lbs Product SKU-2 x 1 - 3 lbs Product SKU-3 x 1 - 13.50 l…" at bounding box center [749, 238] width 98 height 71
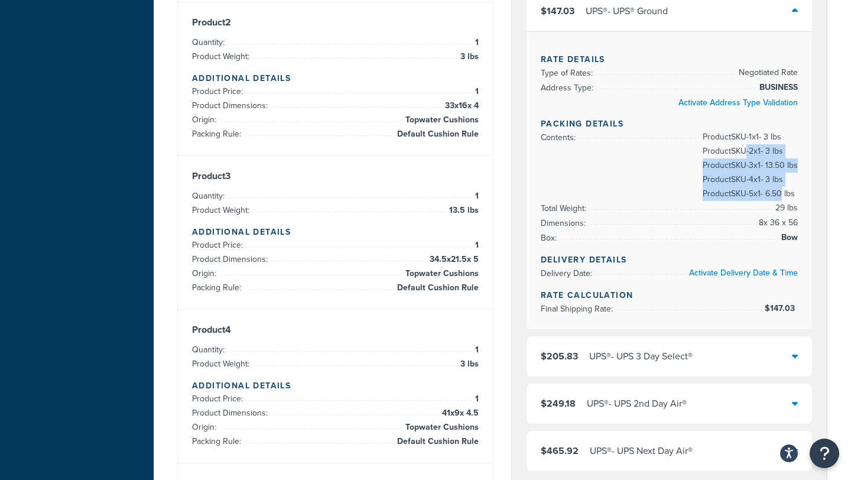
scroll to position [382, 0]
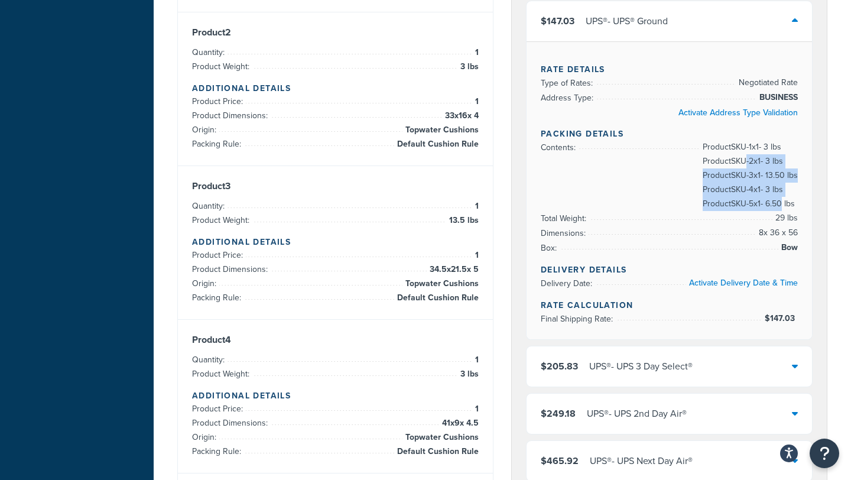
click at [718, 200] on span "Product SKU-1 x 1 - 3 lbs Product SKU-2 x 1 - 3 lbs Product SKU-3 x 1 - 13.50 l…" at bounding box center [749, 175] width 98 height 71
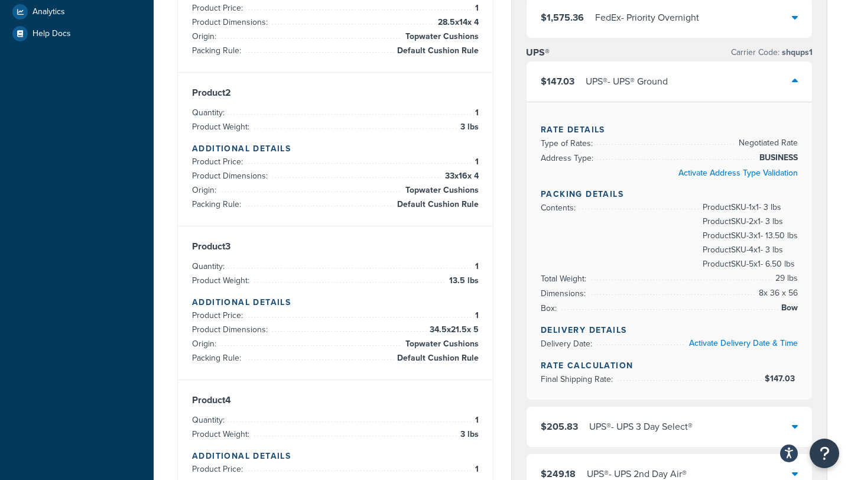
scroll to position [323, 0]
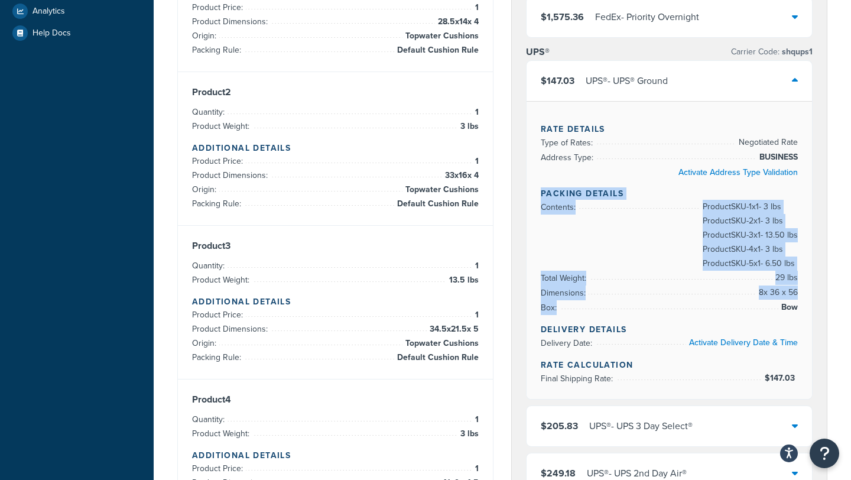
drag, startPoint x: 540, startPoint y: 190, endPoint x: 706, endPoint y: 301, distance: 200.3
click at [706, 301] on div "Rate Details Type of Rates: Negotiated Rate Address Type: BUSINESS Activate Add…" at bounding box center [669, 250] width 285 height 298
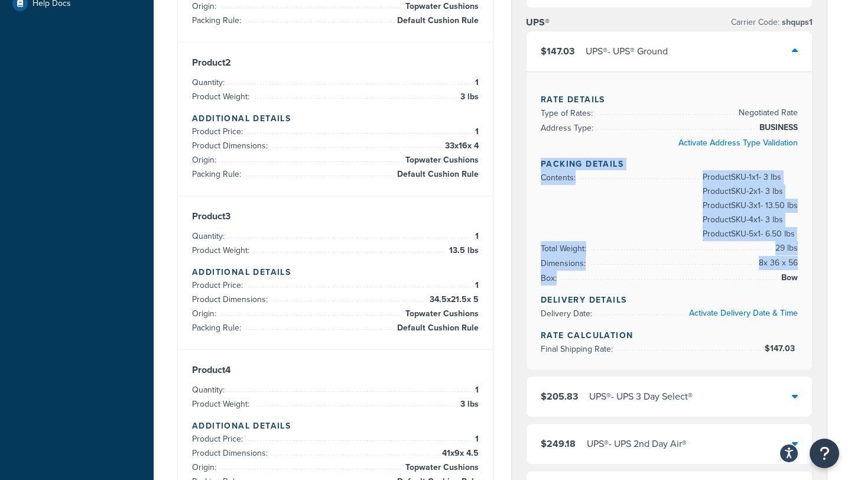
scroll to position [351, 0]
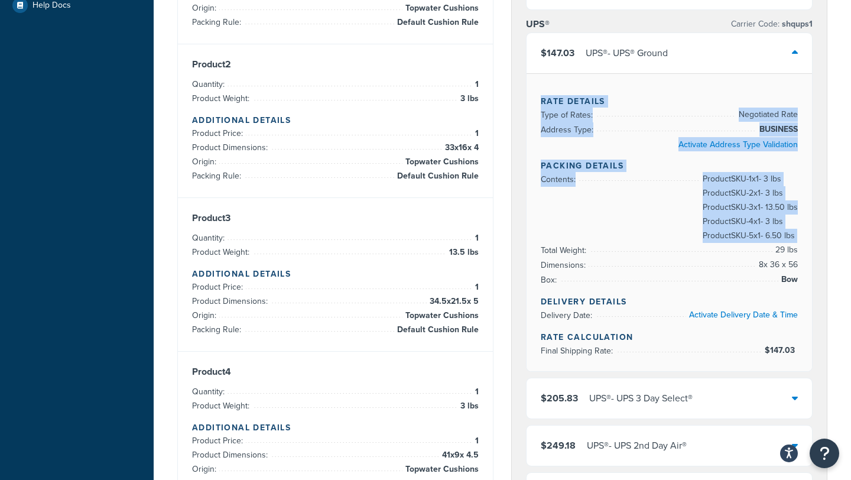
drag, startPoint x: 543, startPoint y: 97, endPoint x: 738, endPoint y: 254, distance: 250.6
click at [738, 254] on div "Rate Details Type of Rates: Negotiated Rate Address Type: BUSINESS Activate Add…" at bounding box center [669, 222] width 285 height 298
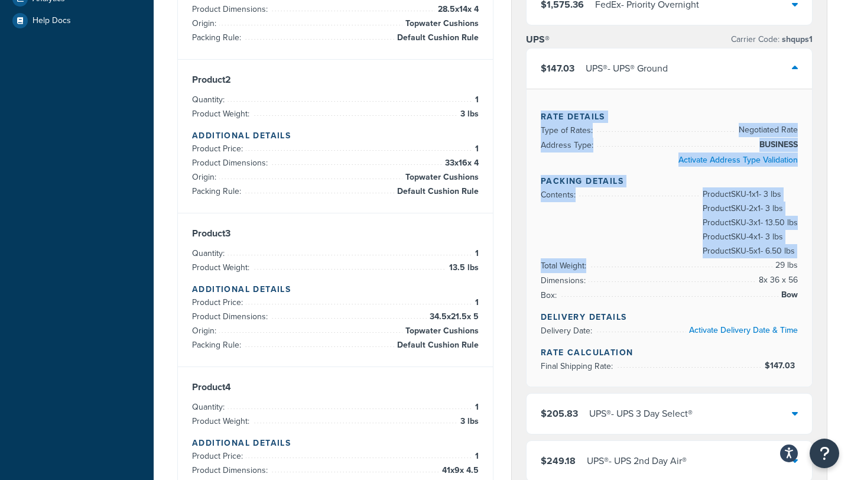
scroll to position [332, 0]
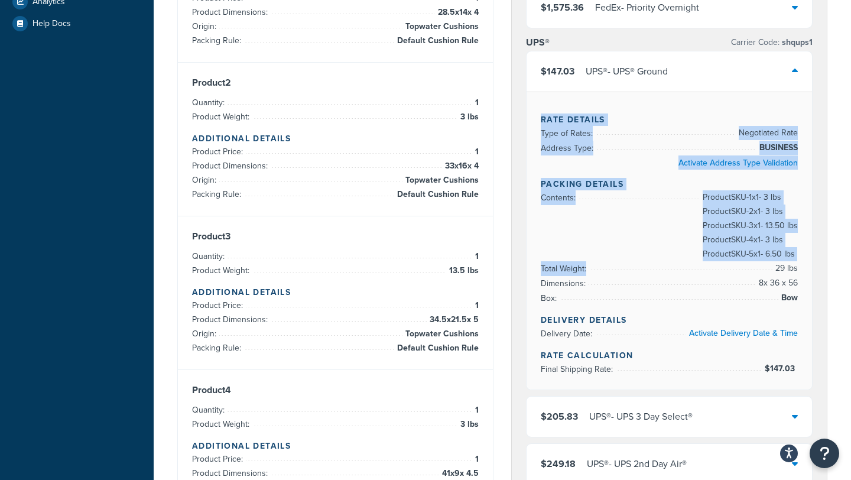
click at [735, 238] on span "Product SKU-1 x 1 - 3 lbs Product SKU-2 x 1 - 3 lbs Product SKU-3 x 1 - 13.50 l…" at bounding box center [749, 225] width 98 height 71
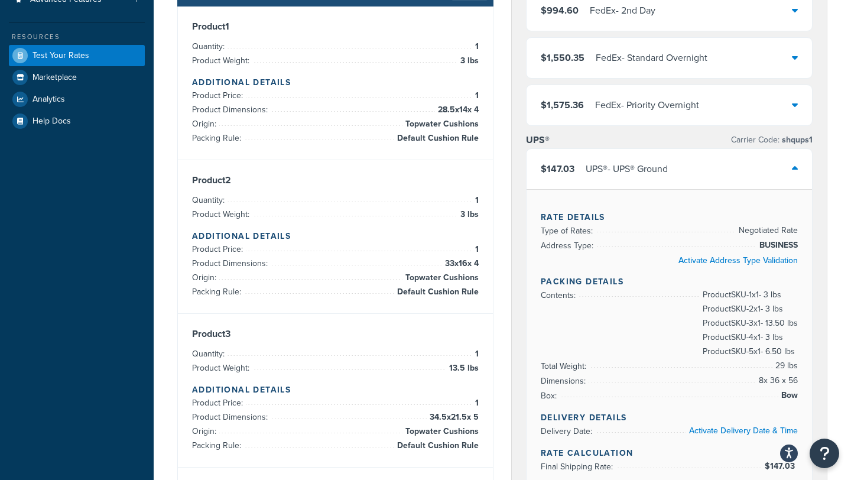
scroll to position [0, 0]
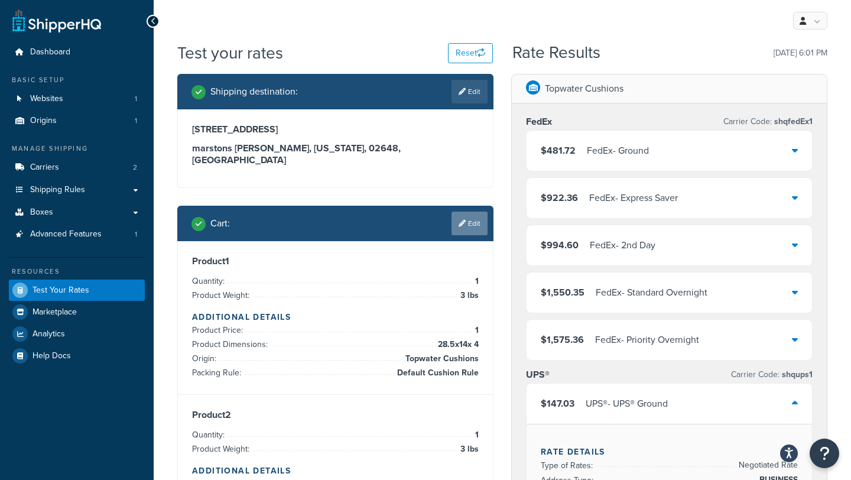
click at [474, 217] on link "Edit" at bounding box center [470, 224] width 36 height 24
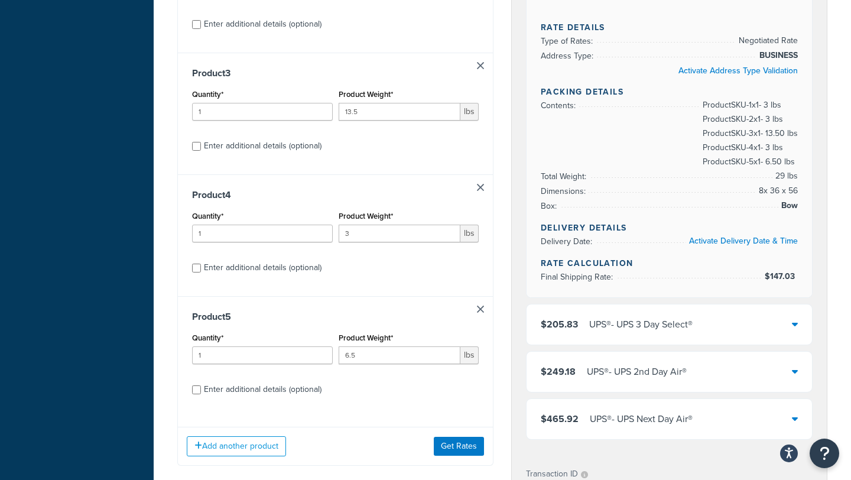
scroll to position [426, 0]
click at [479, 304] on link at bounding box center [480, 307] width 7 height 7
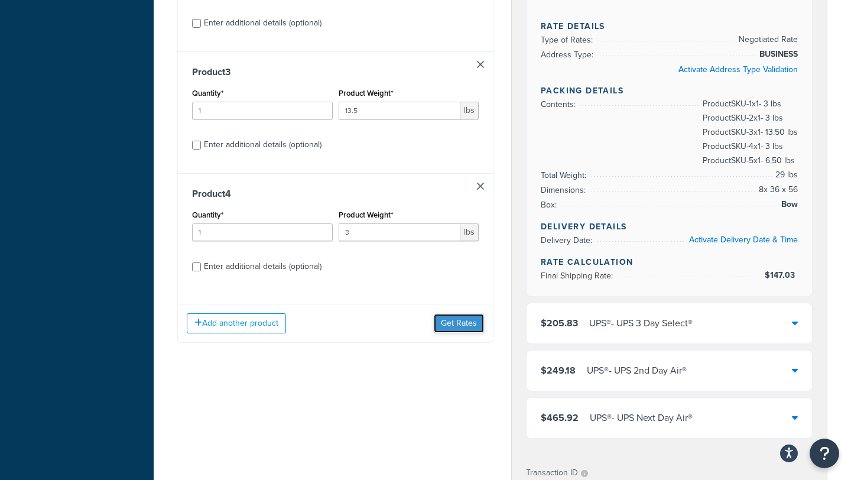
click at [460, 319] on button "Get Rates" at bounding box center [459, 323] width 50 height 19
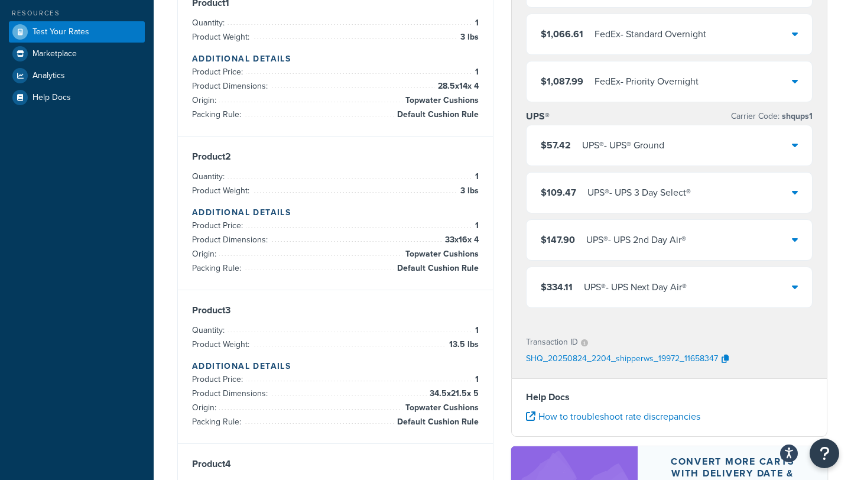
scroll to position [229, 0]
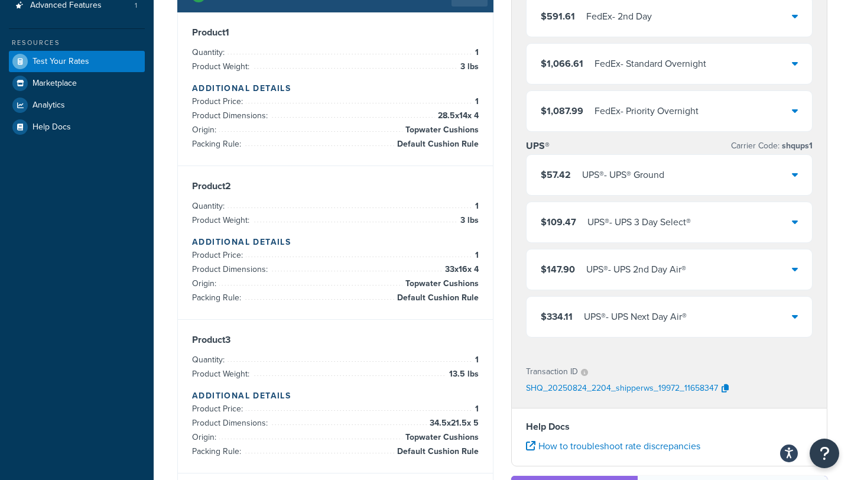
click at [674, 183] on div "$57.42 UPS® - UPS® Ground" at bounding box center [669, 175] width 285 height 40
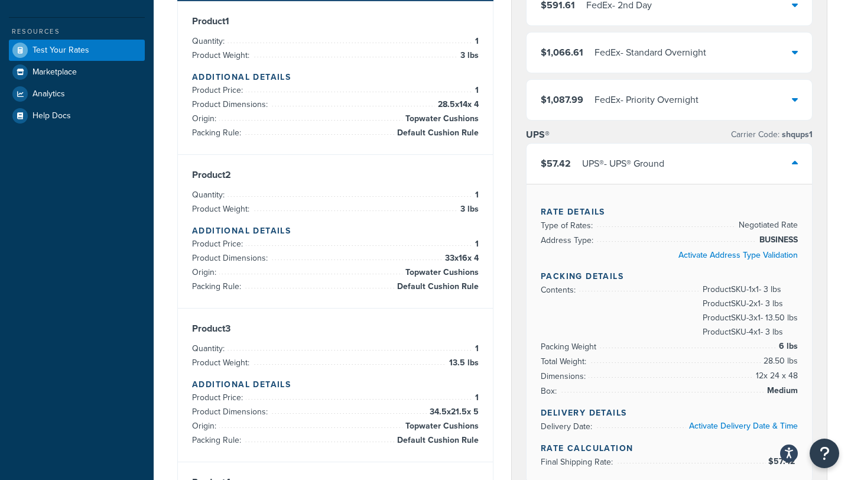
scroll to position [239, 0]
click at [674, 173] on div "$57.42 UPS® - UPS® Ground" at bounding box center [669, 164] width 285 height 40
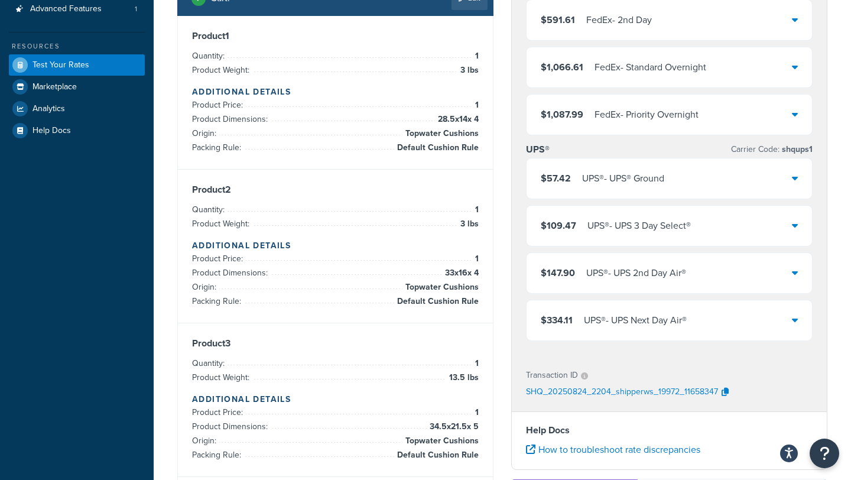
scroll to position [224, 0]
